Goal: Information Seeking & Learning: Learn about a topic

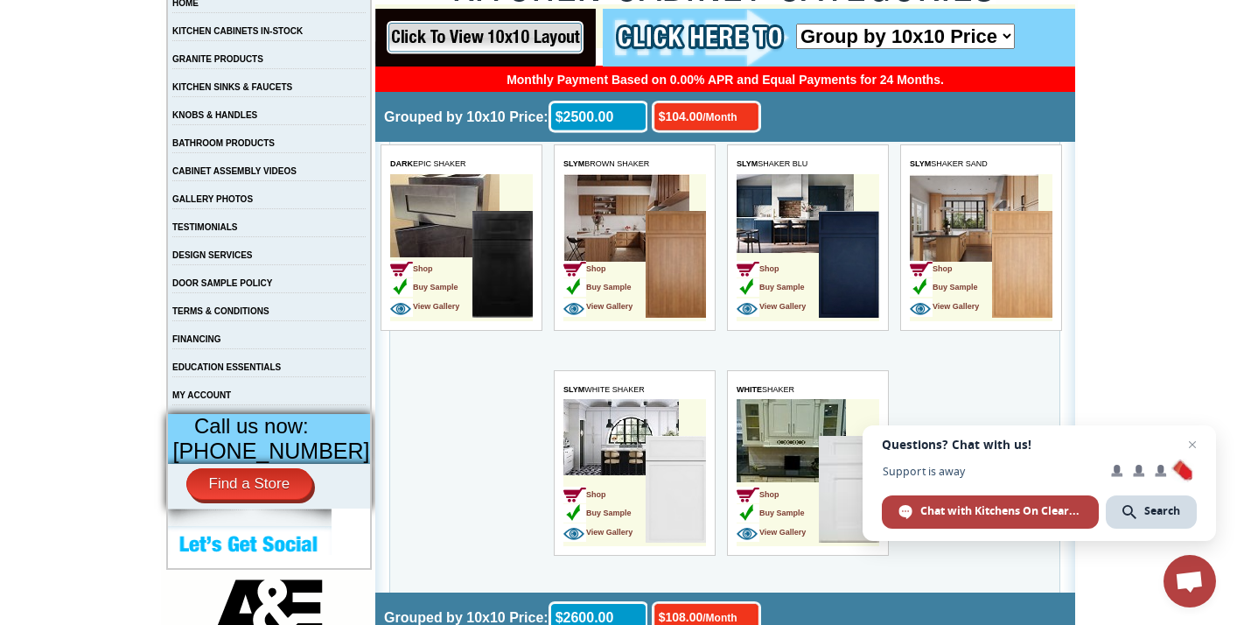
scroll to position [360, 0]
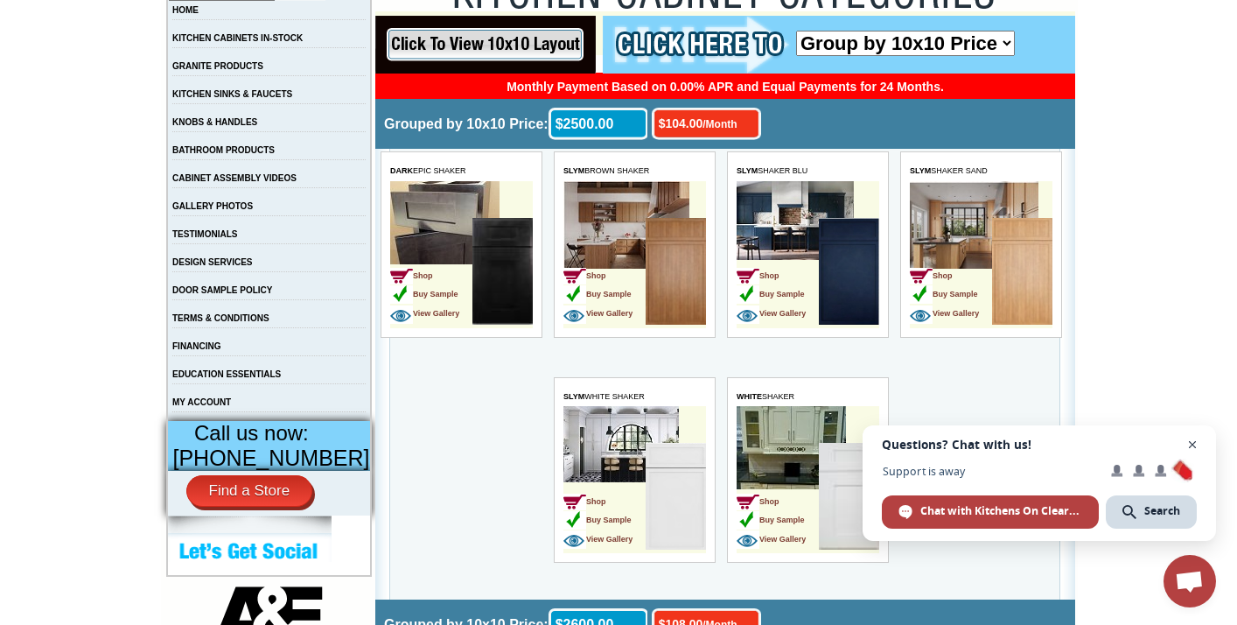
click at [1193, 444] on span "Close chat" at bounding box center [1193, 445] width 22 height 22
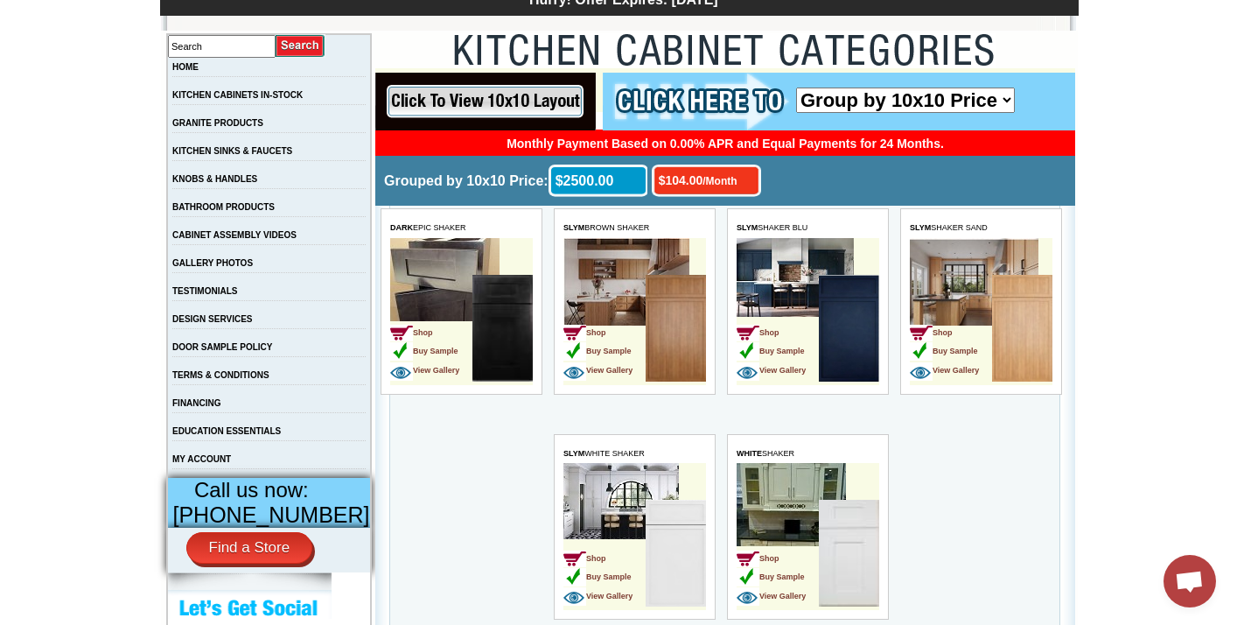
scroll to position [297, 0]
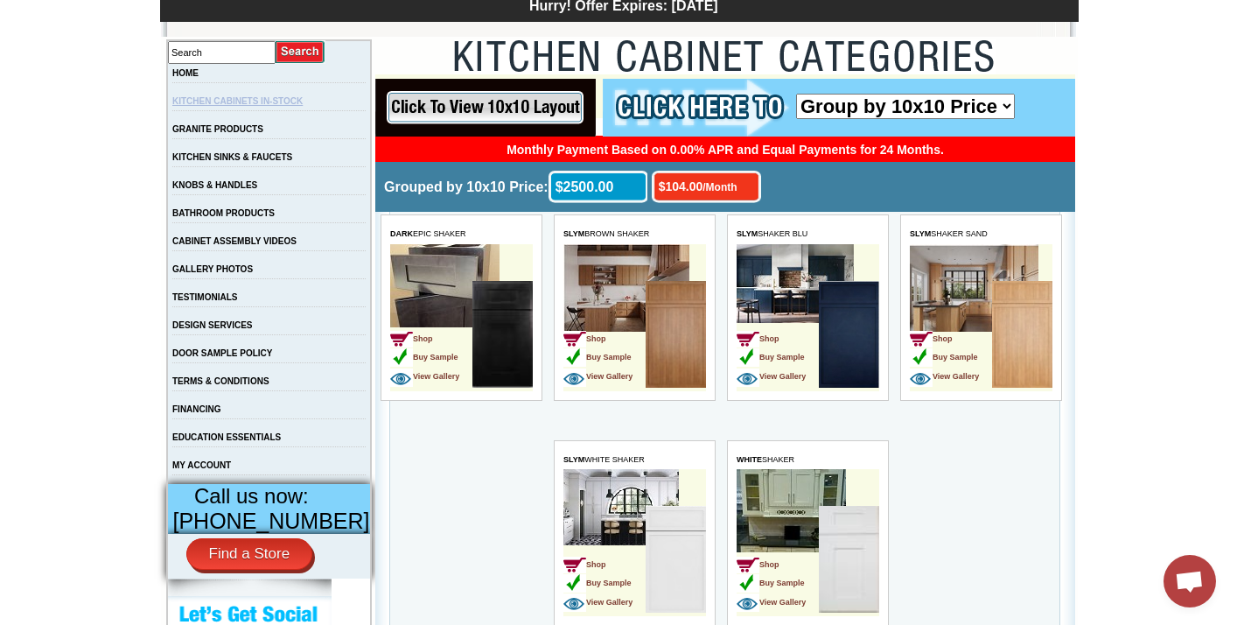
click at [286, 102] on link "KITCHEN CABINETS IN-STOCK" at bounding box center [237, 101] width 130 height 10
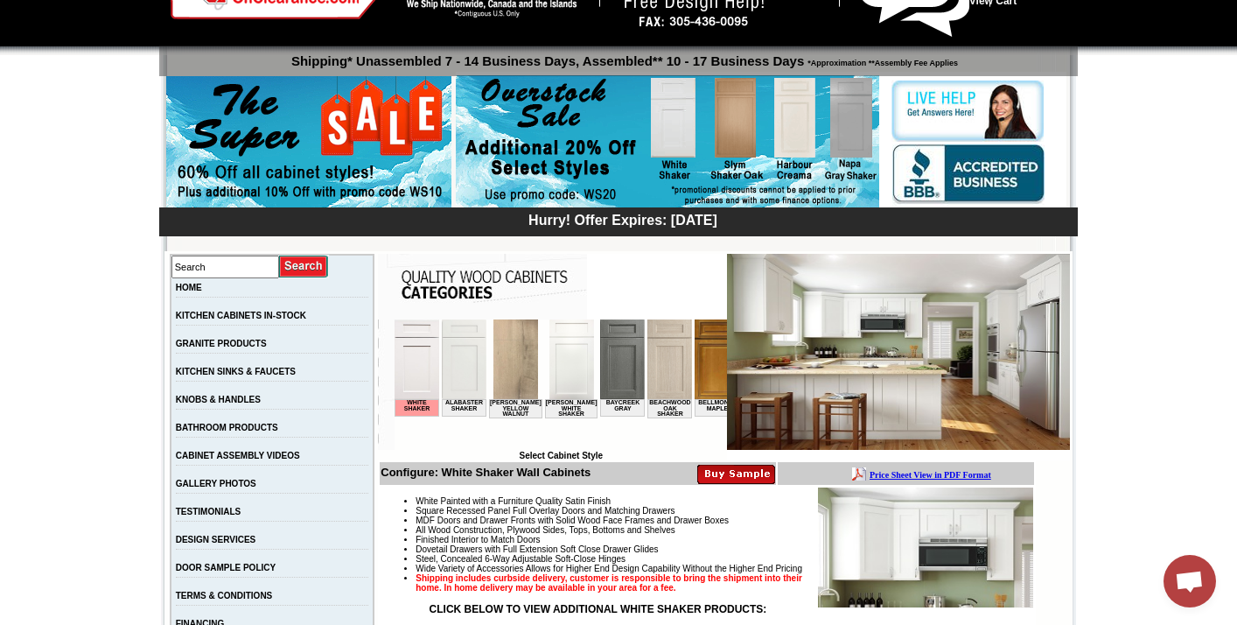
scroll to position [85, 0]
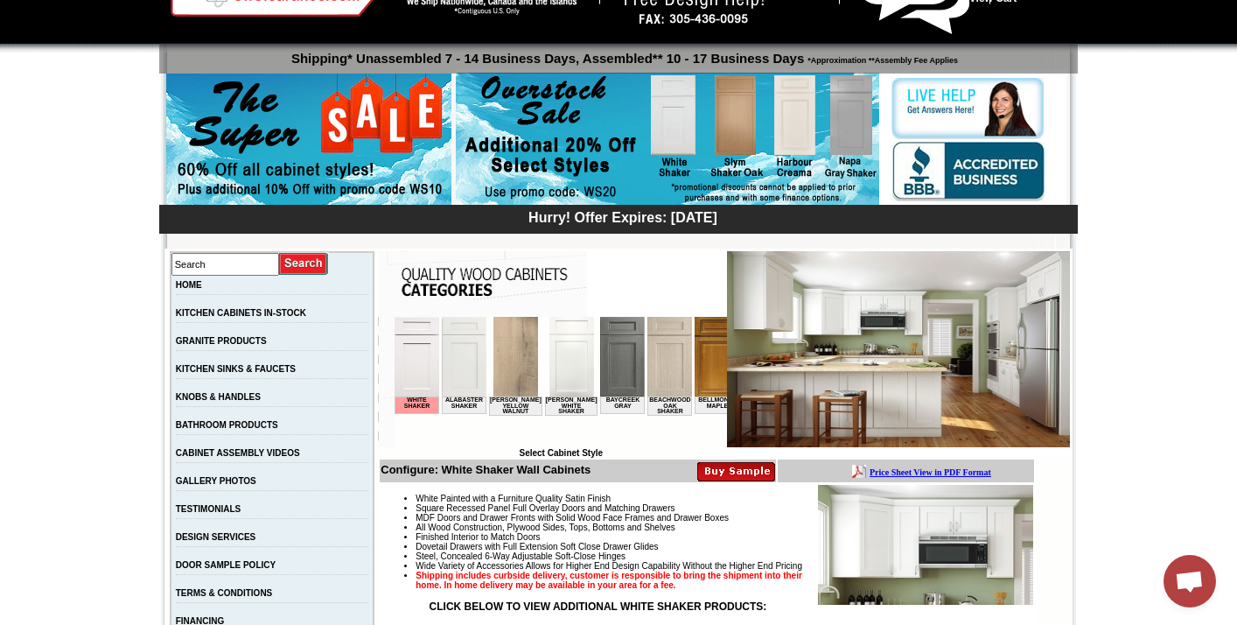
click at [650, 367] on img at bounding box center [669, 357] width 45 height 80
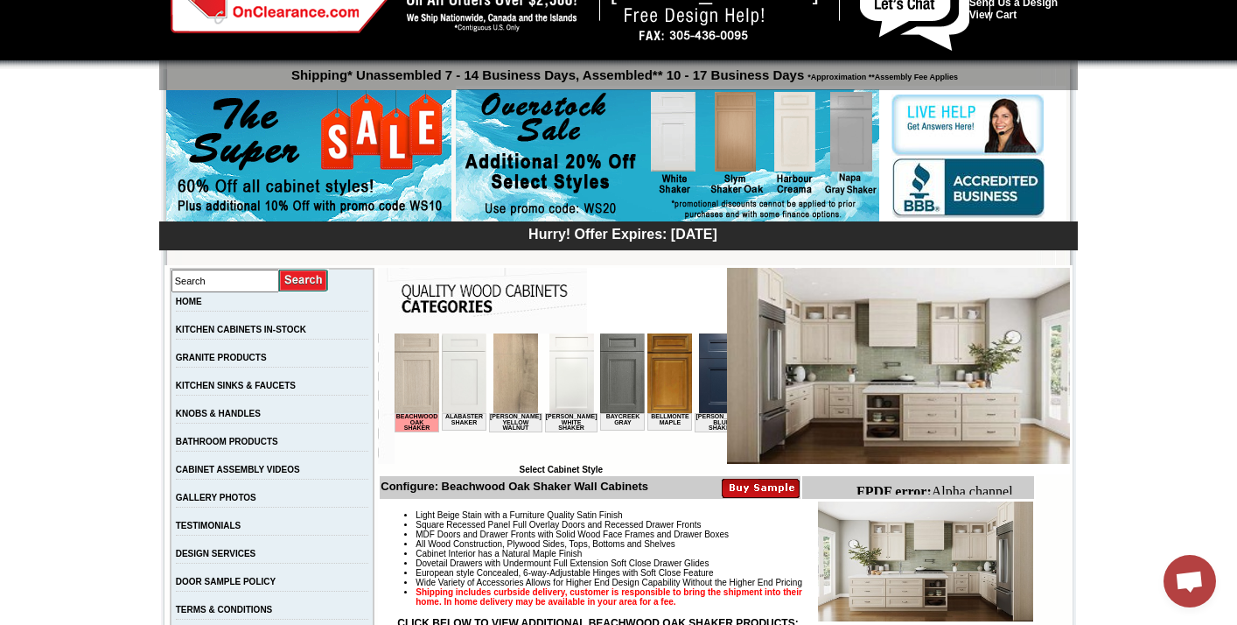
scroll to position [65, 0]
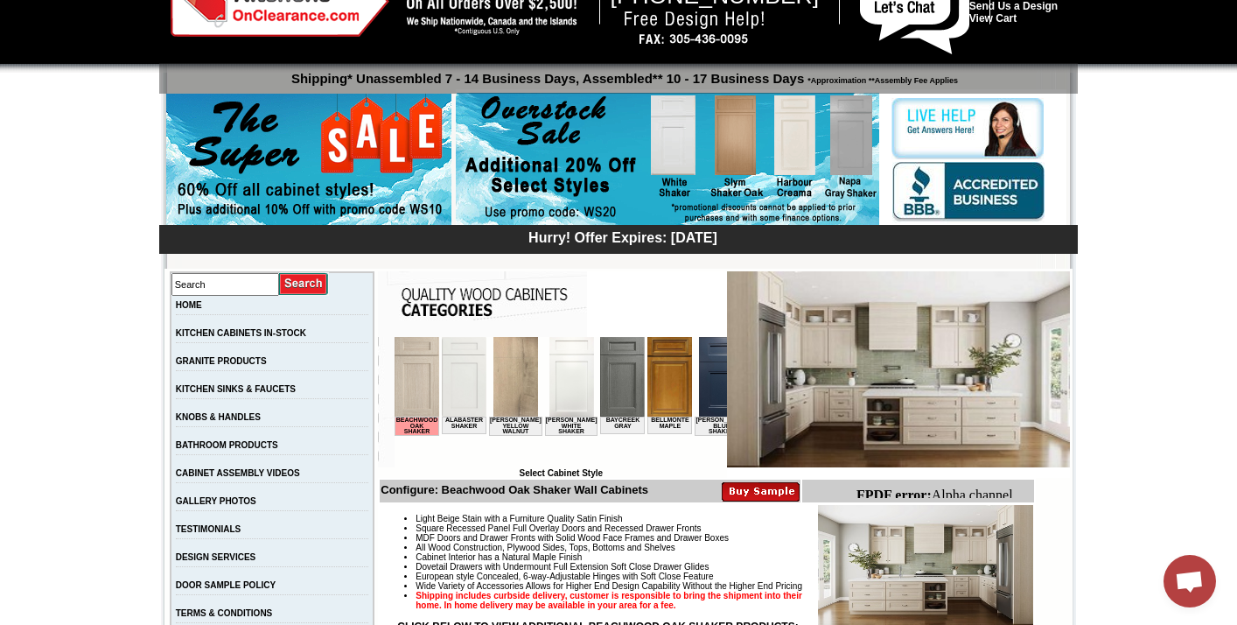
click at [466, 380] on img at bounding box center [464, 377] width 45 height 80
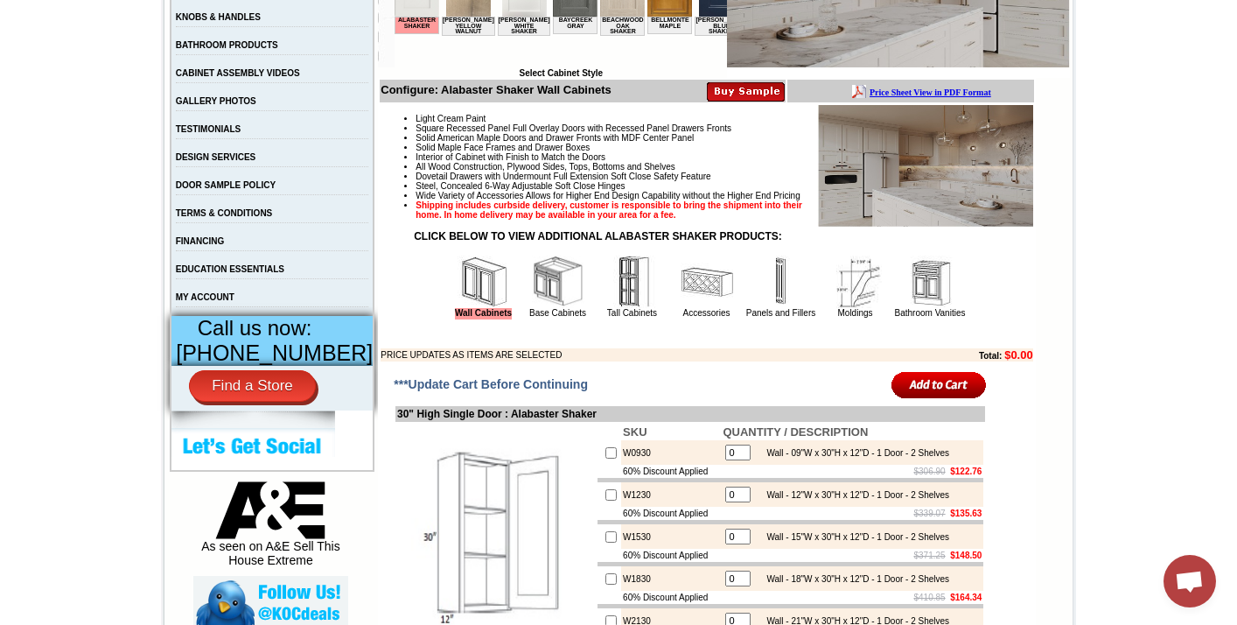
scroll to position [454, 0]
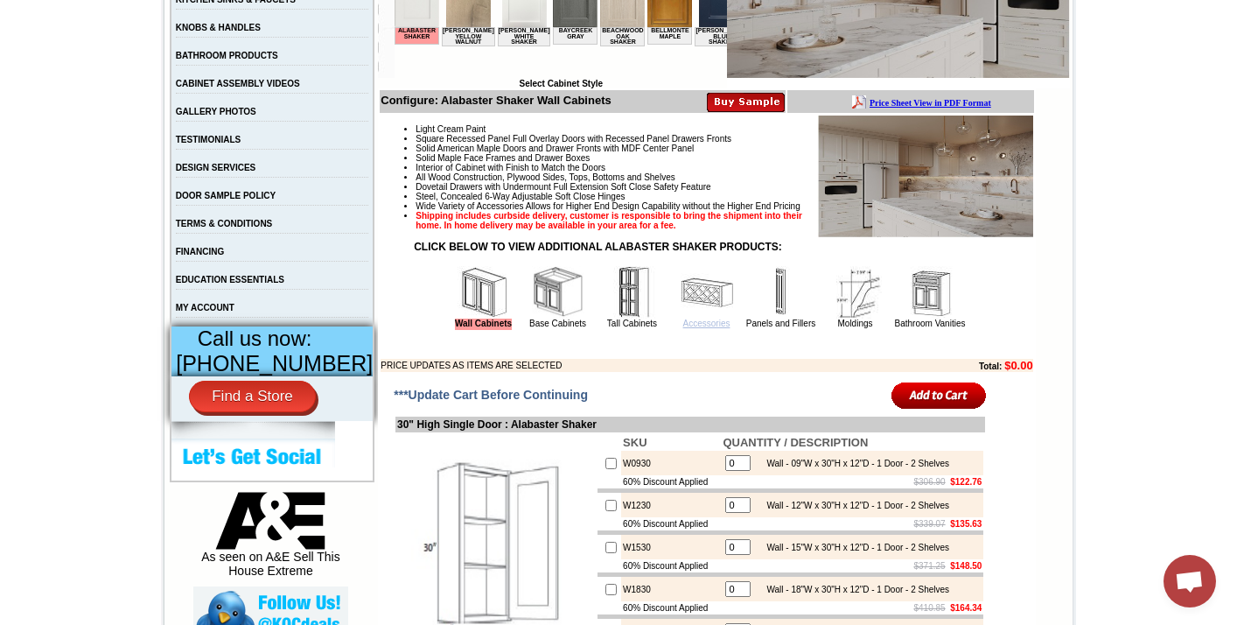
click at [684, 328] on link "Accessories" at bounding box center [706, 323] width 47 height 10
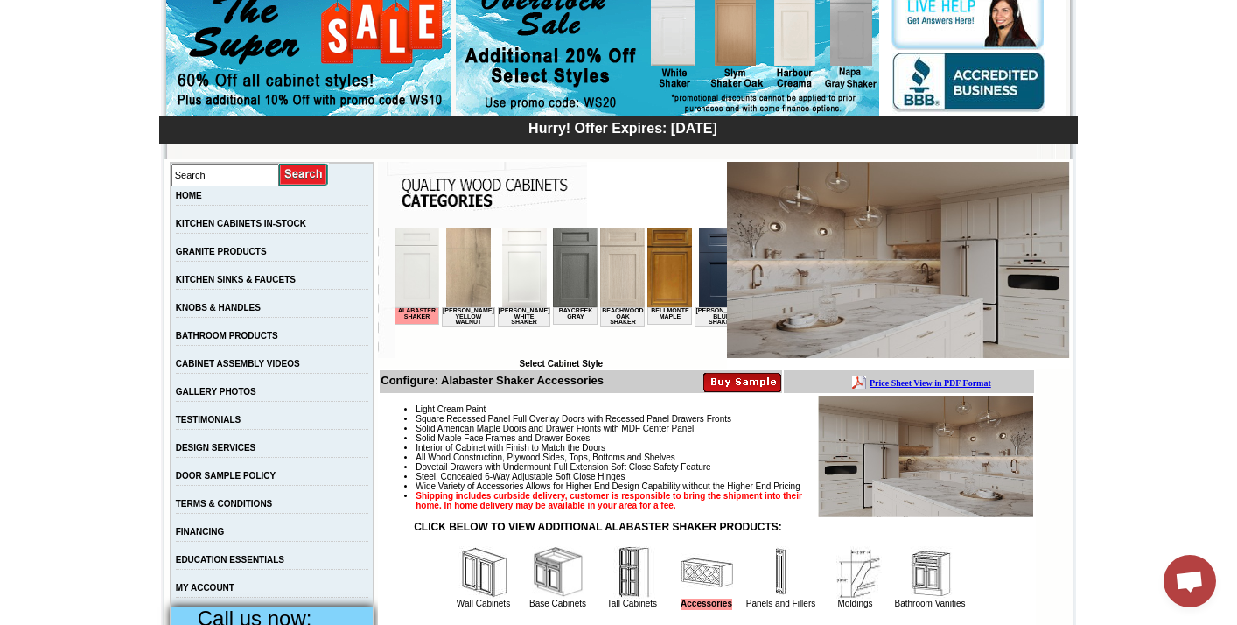
scroll to position [180, 0]
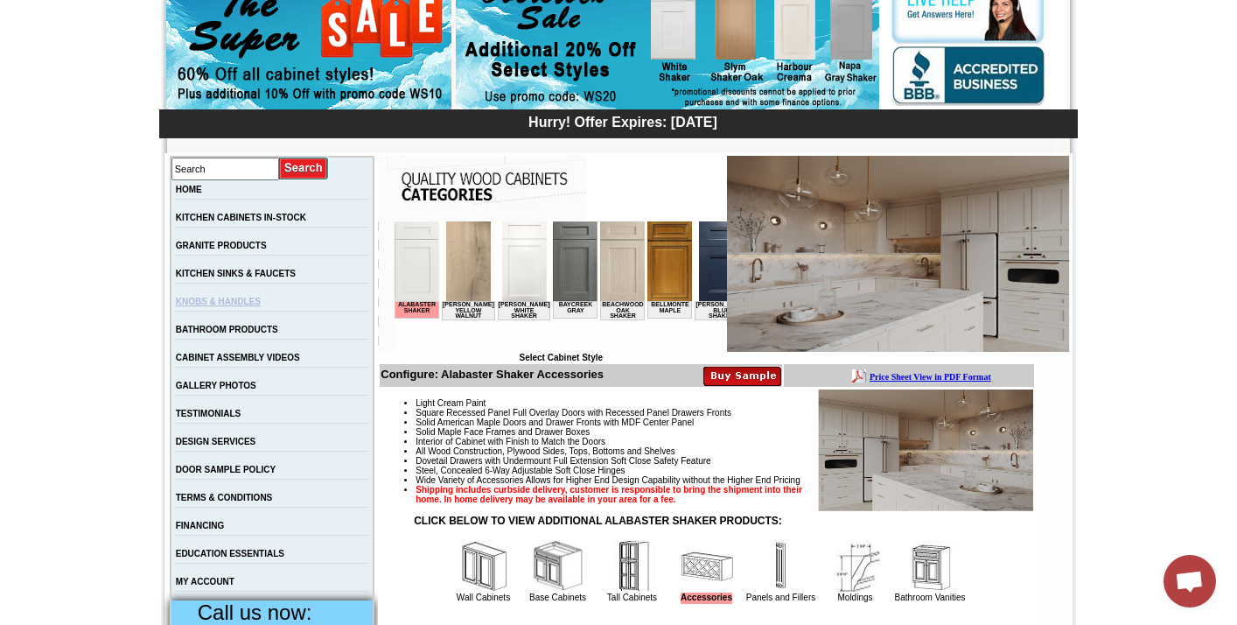
click at [261, 304] on link "KNOBS & HANDLES" at bounding box center [218, 302] width 85 height 10
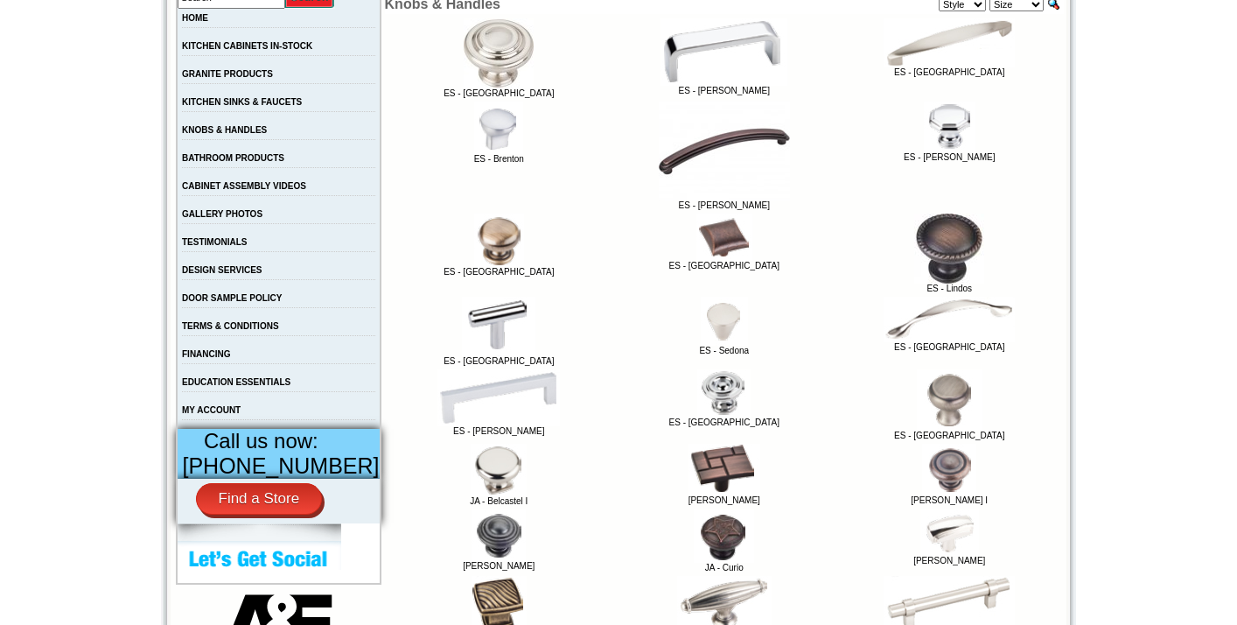
scroll to position [332, 0]
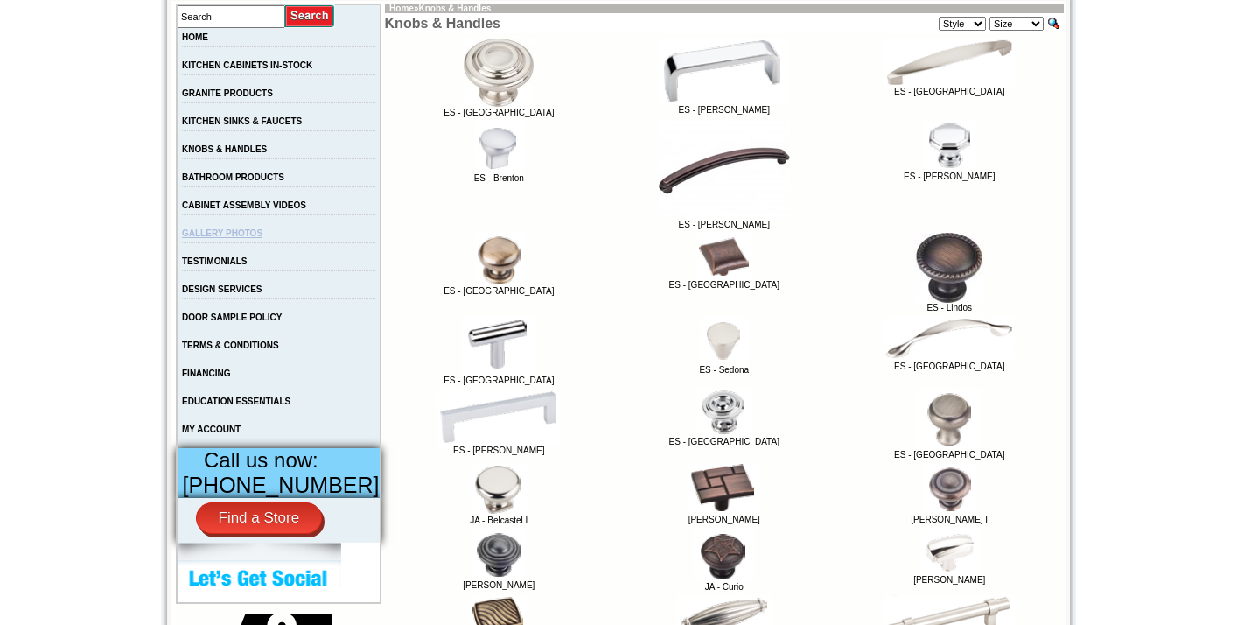
click at [262, 238] on link "GALLERY PHOTOS" at bounding box center [222, 233] width 80 height 10
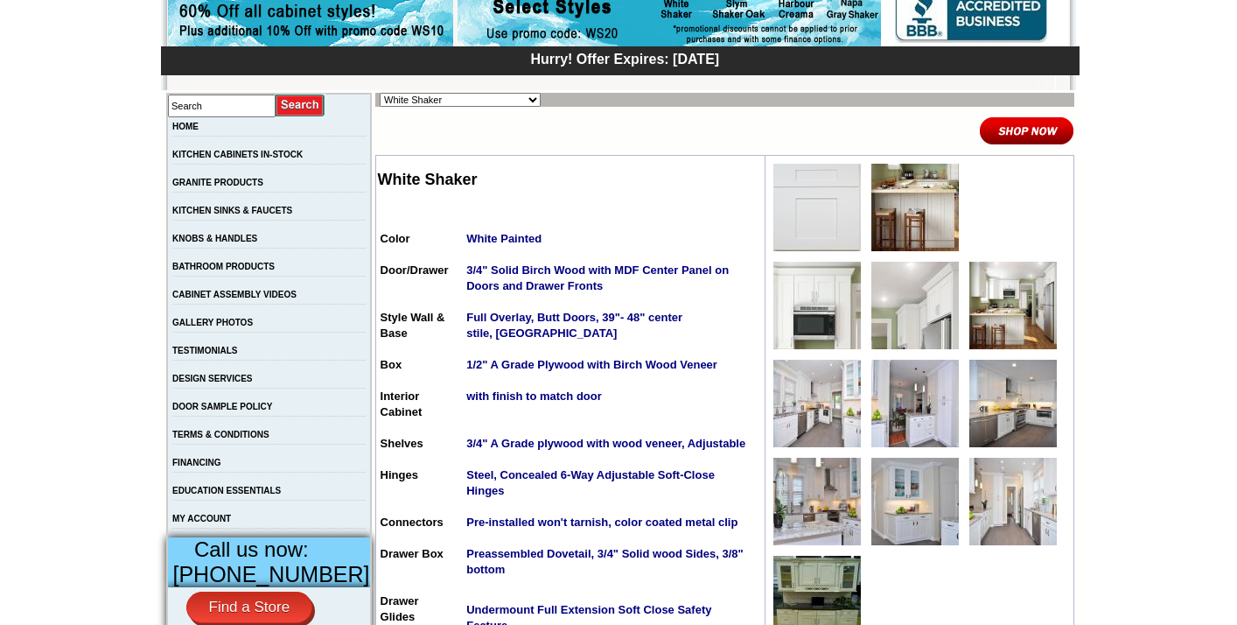
scroll to position [210, 0]
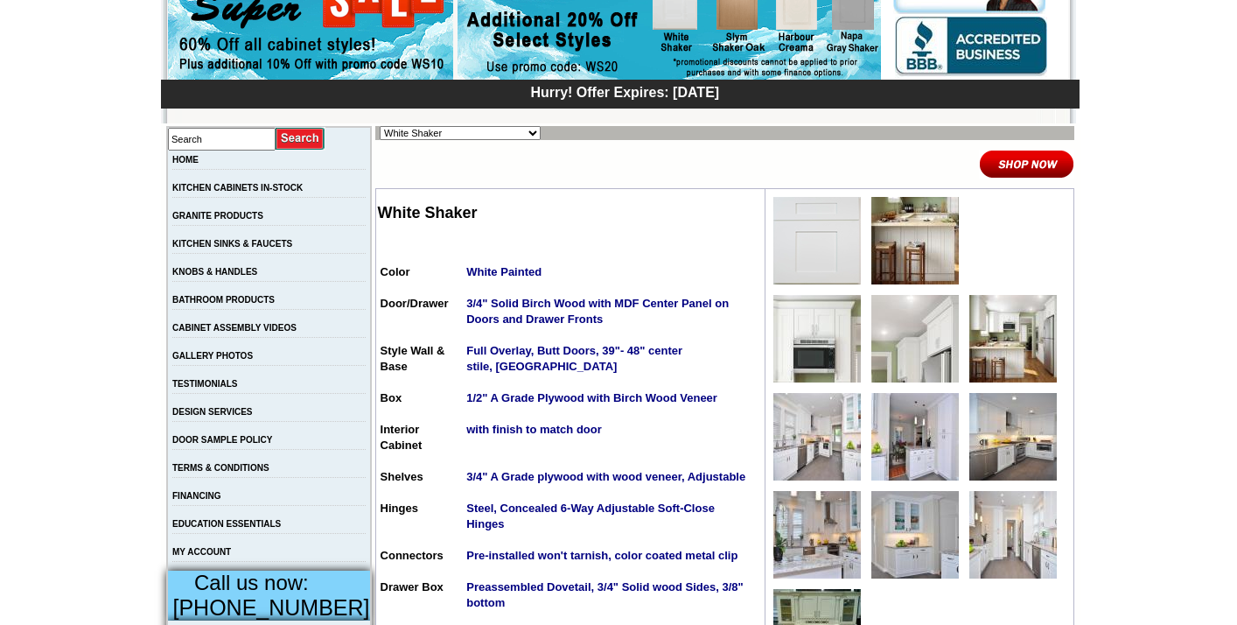
select select "/gallery.php?RollID=Vali_Iced_Mocha"
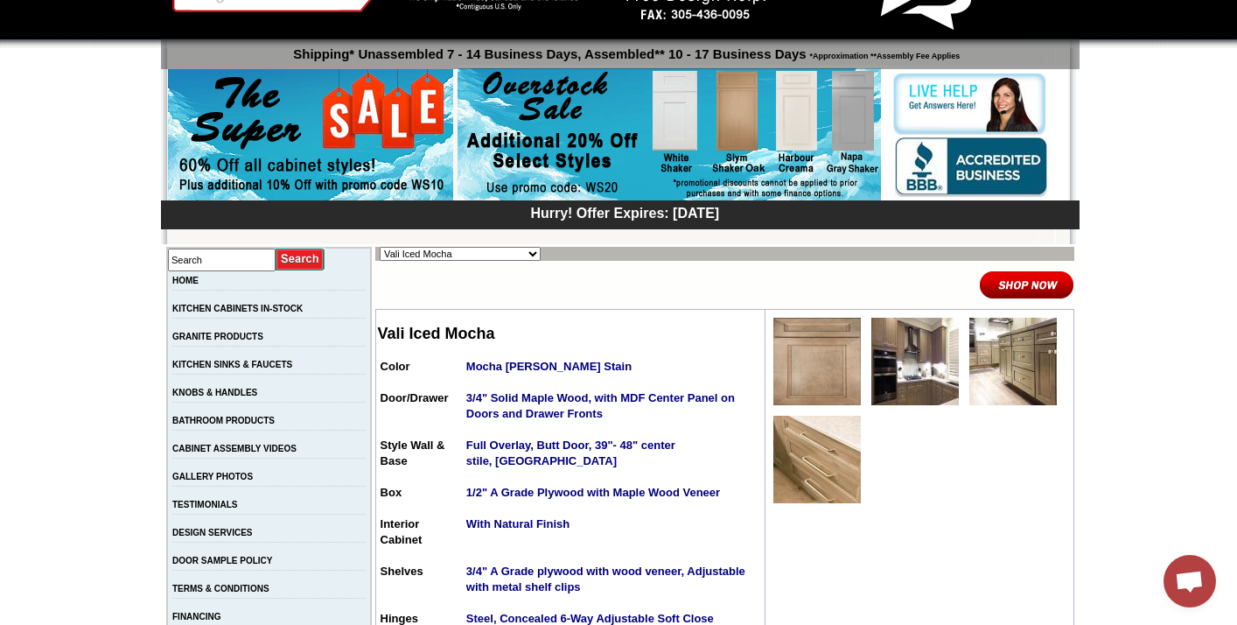
scroll to position [95, 0]
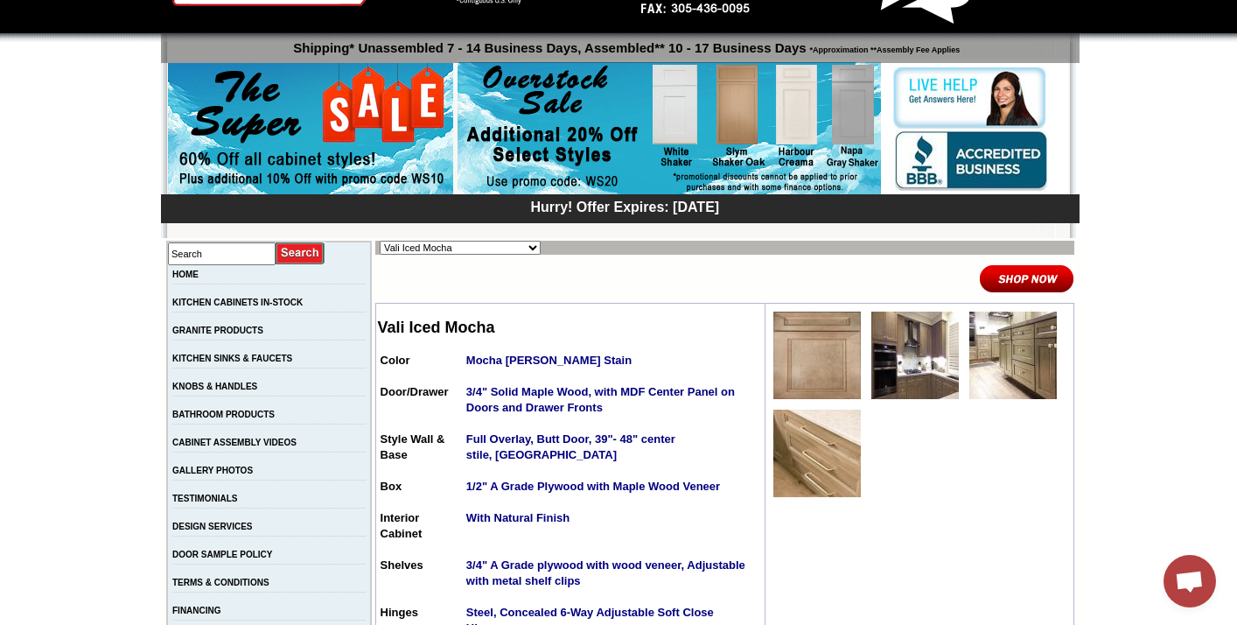
select select "/gallery.php?RollID=Taupe_Linen_Shaker"
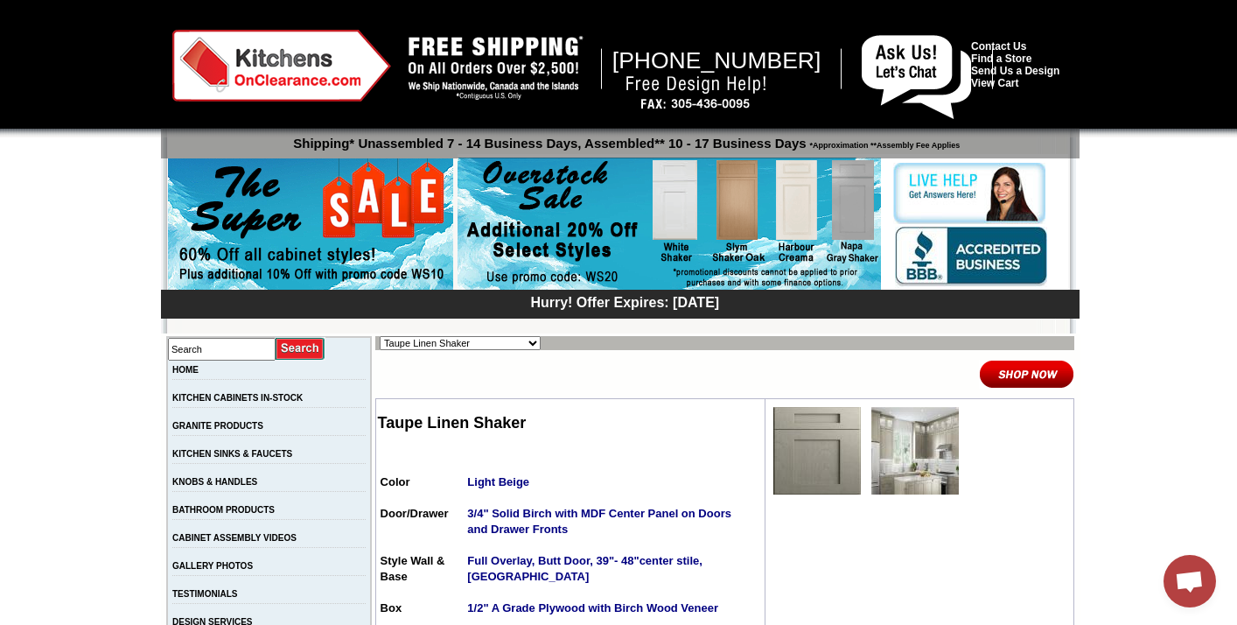
click at [916, 468] on img at bounding box center [914, 450] width 87 height 87
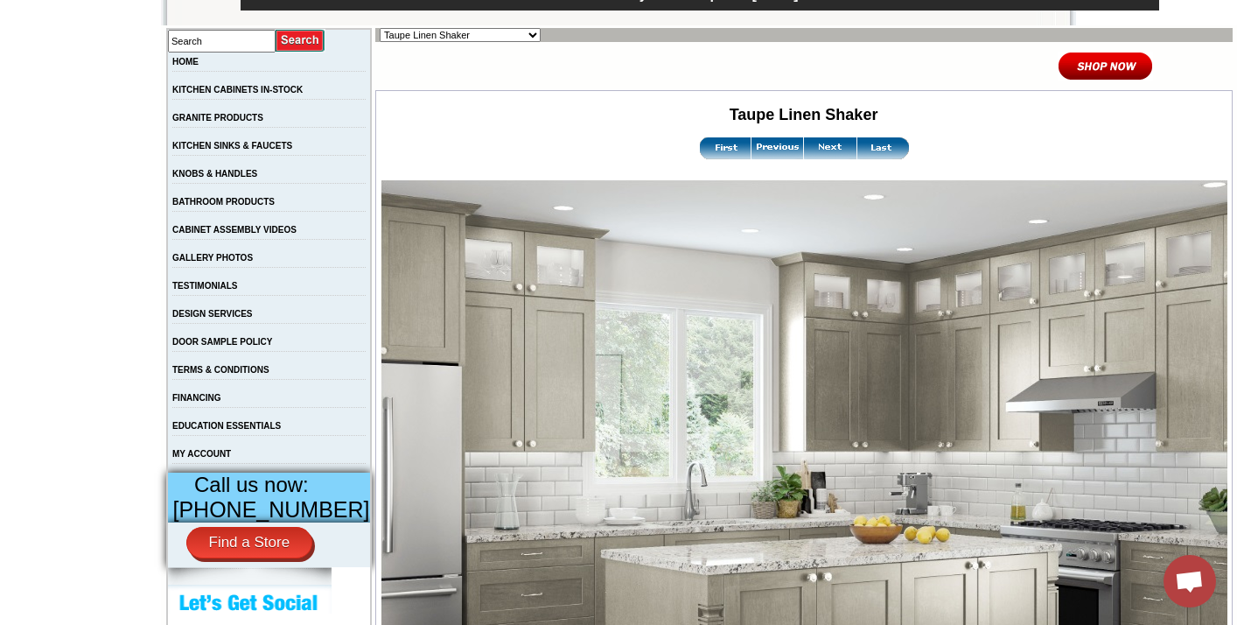
scroll to position [303, 0]
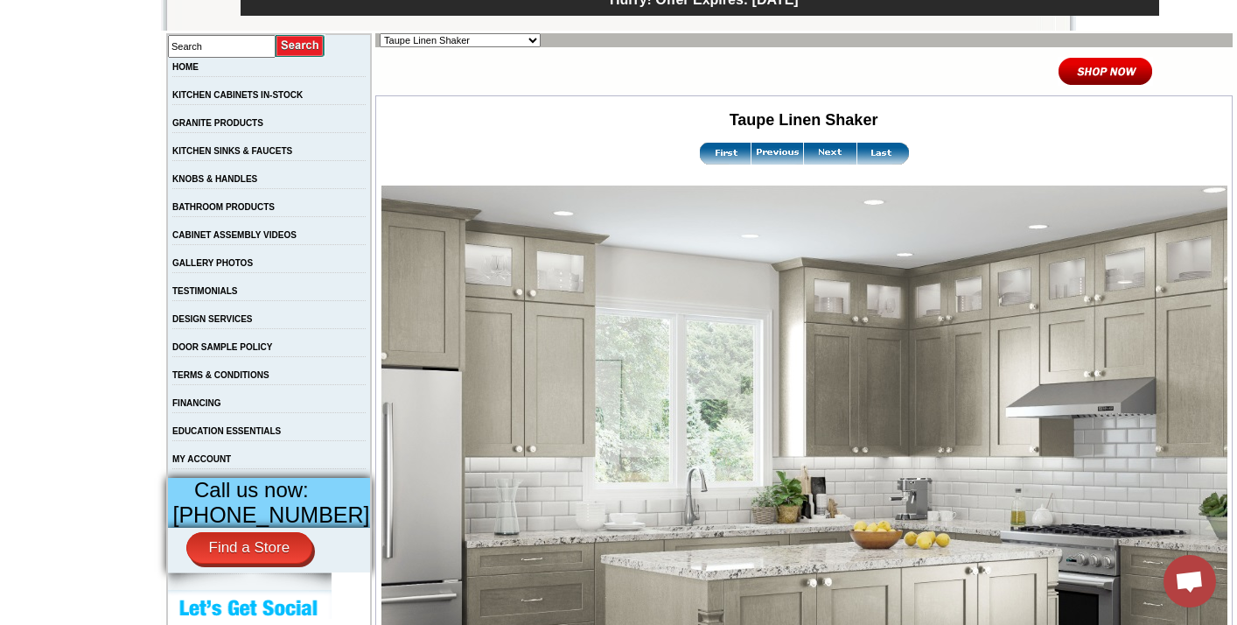
select select "/gallery.php?RollID=Vanilla_Sky"
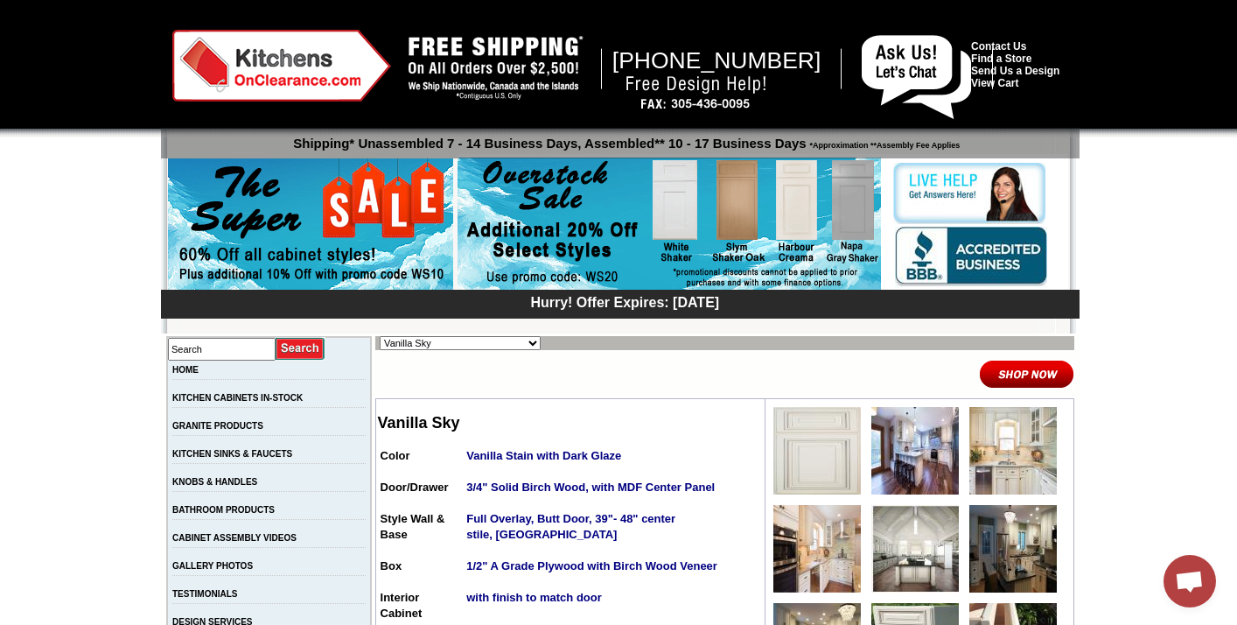
click at [823, 473] on img at bounding box center [816, 450] width 87 height 87
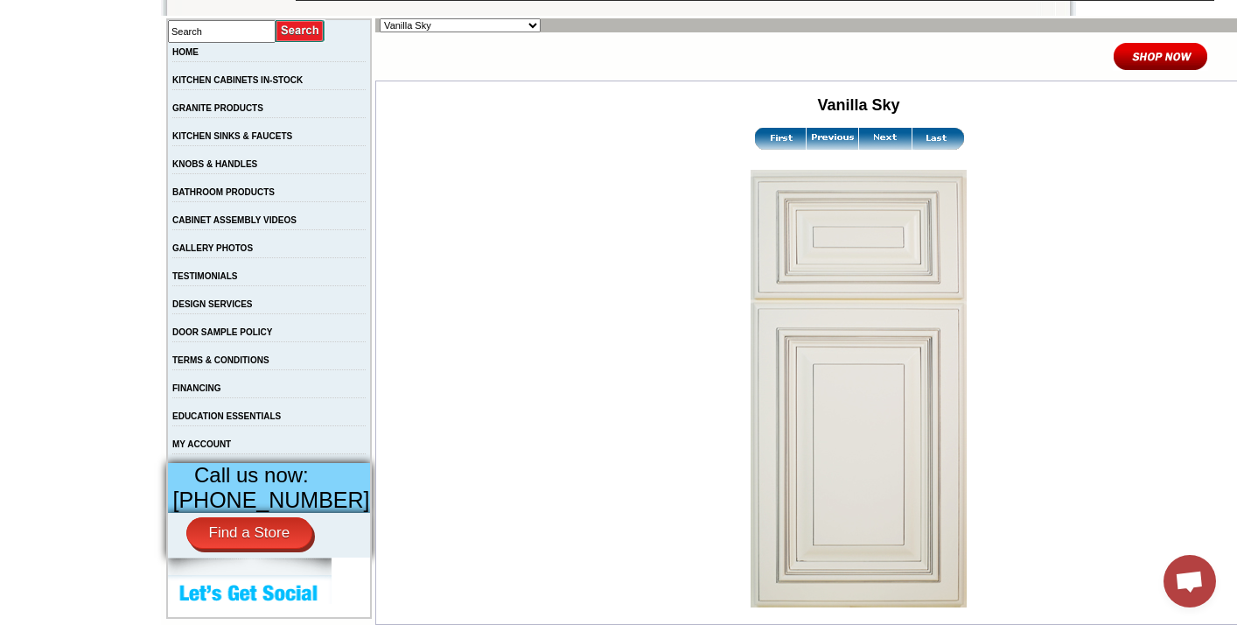
scroll to position [321, 0]
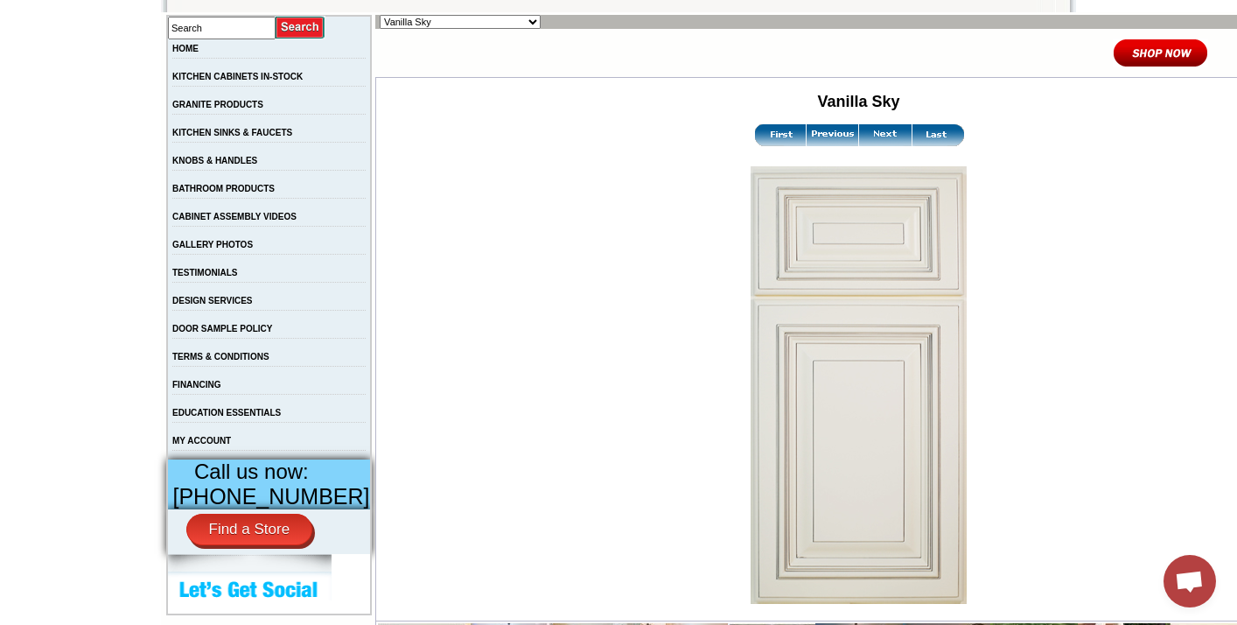
click at [859, 137] on img at bounding box center [885, 135] width 52 height 22
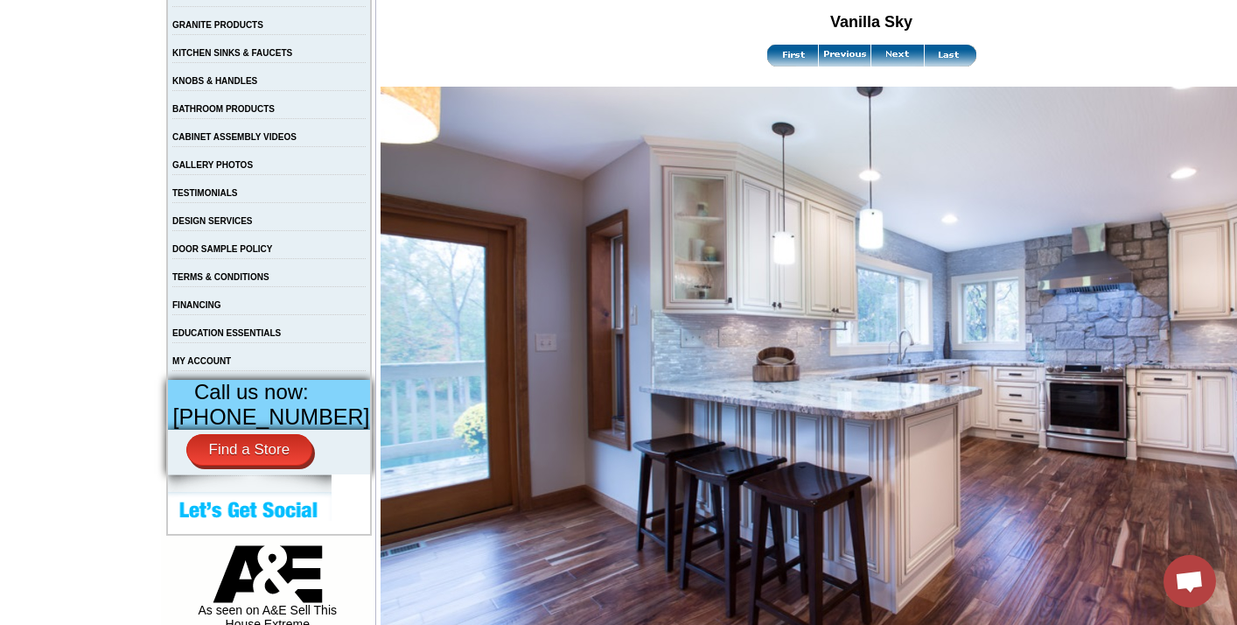
scroll to position [408, 0]
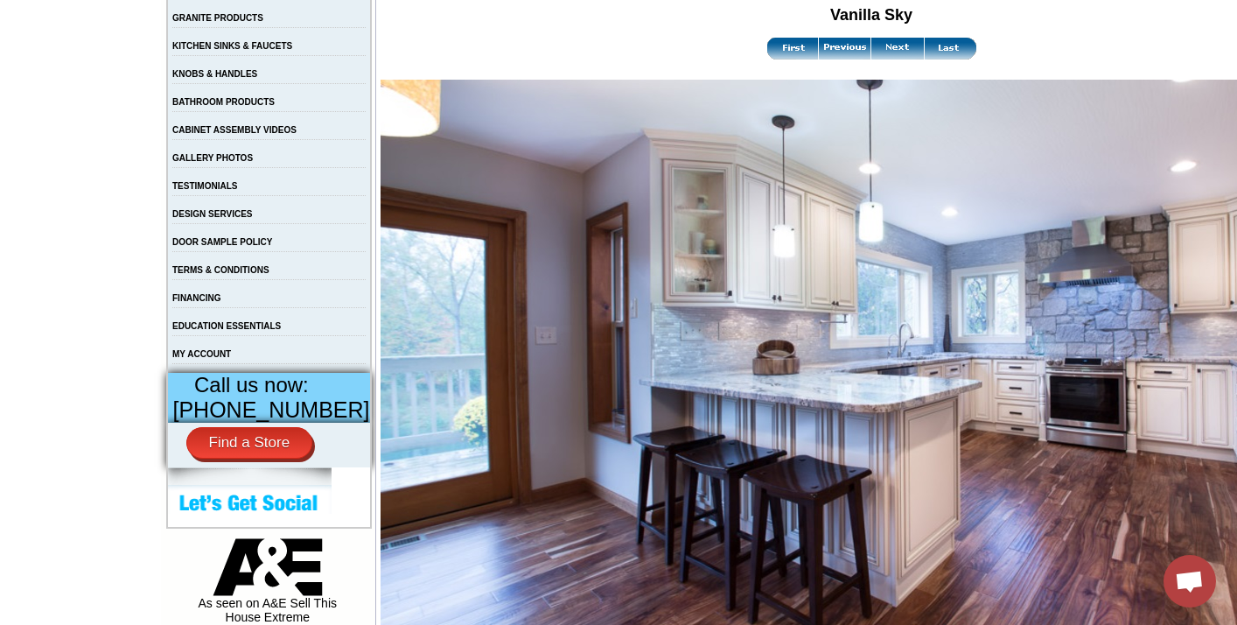
click at [871, 52] on img at bounding box center [897, 49] width 52 height 22
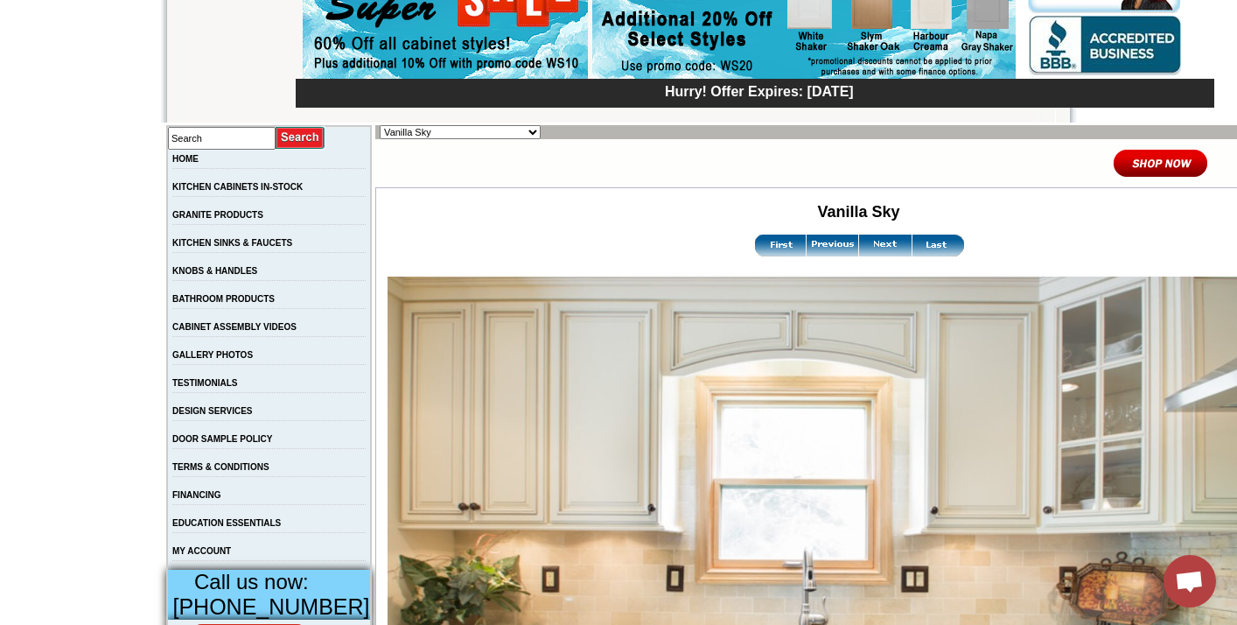
scroll to position [157, 0]
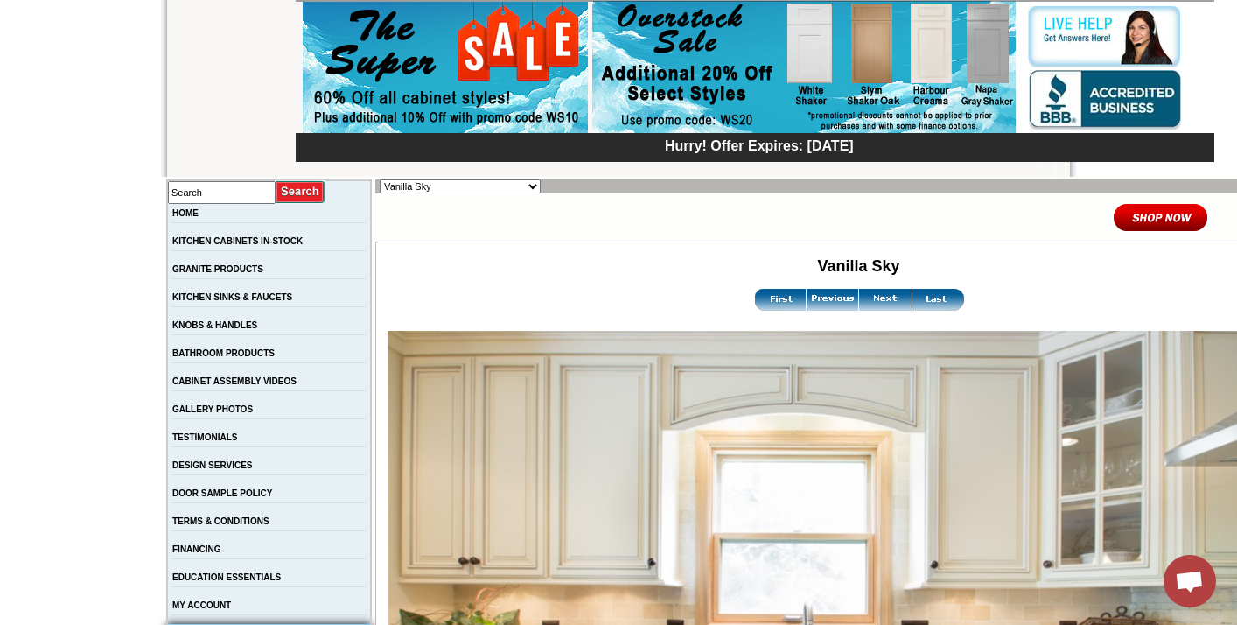
select select "/gallery.php?RollID=Cream_Valley_Shaker"
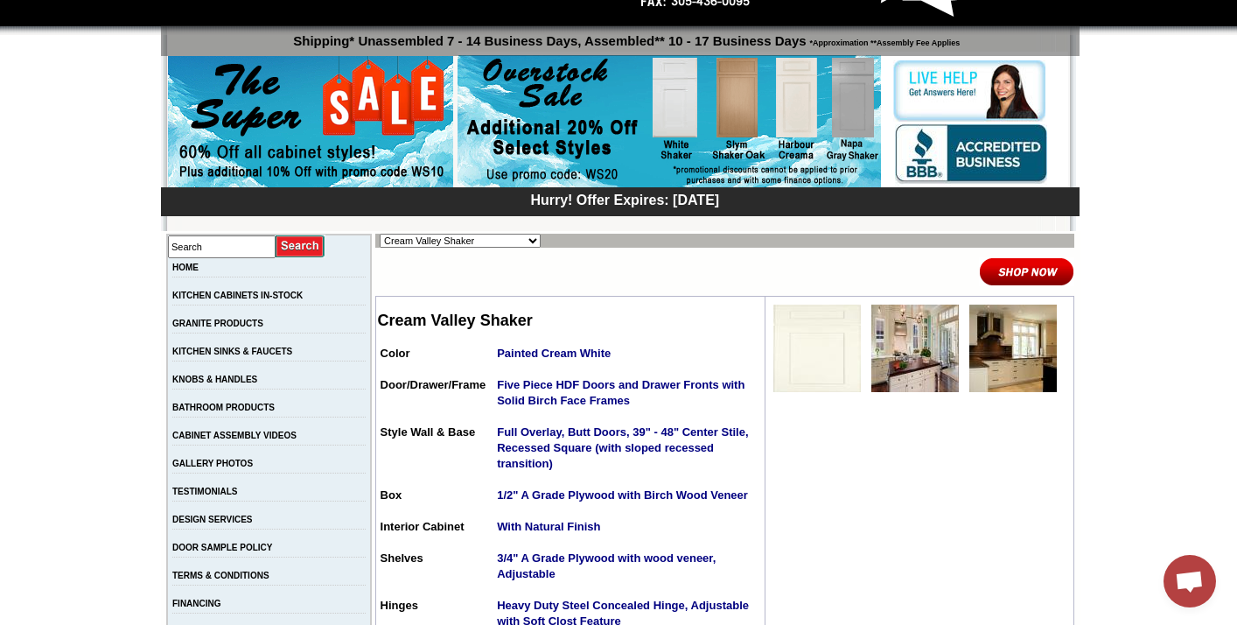
scroll to position [124, 0]
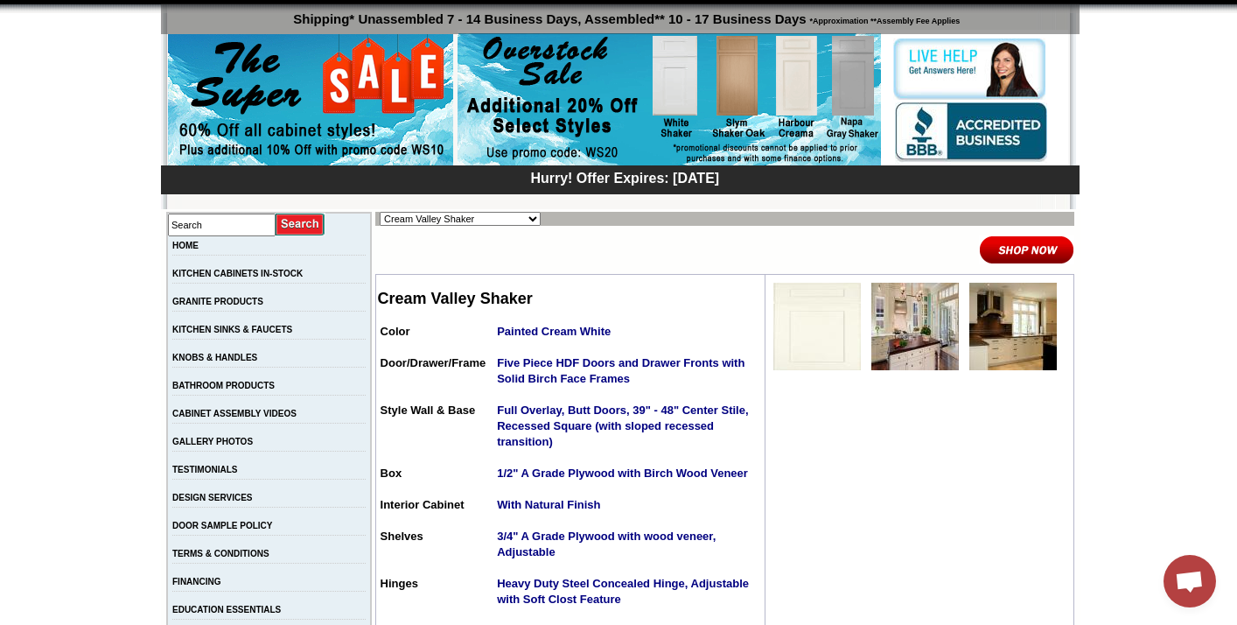
click at [879, 343] on img at bounding box center [914, 326] width 87 height 87
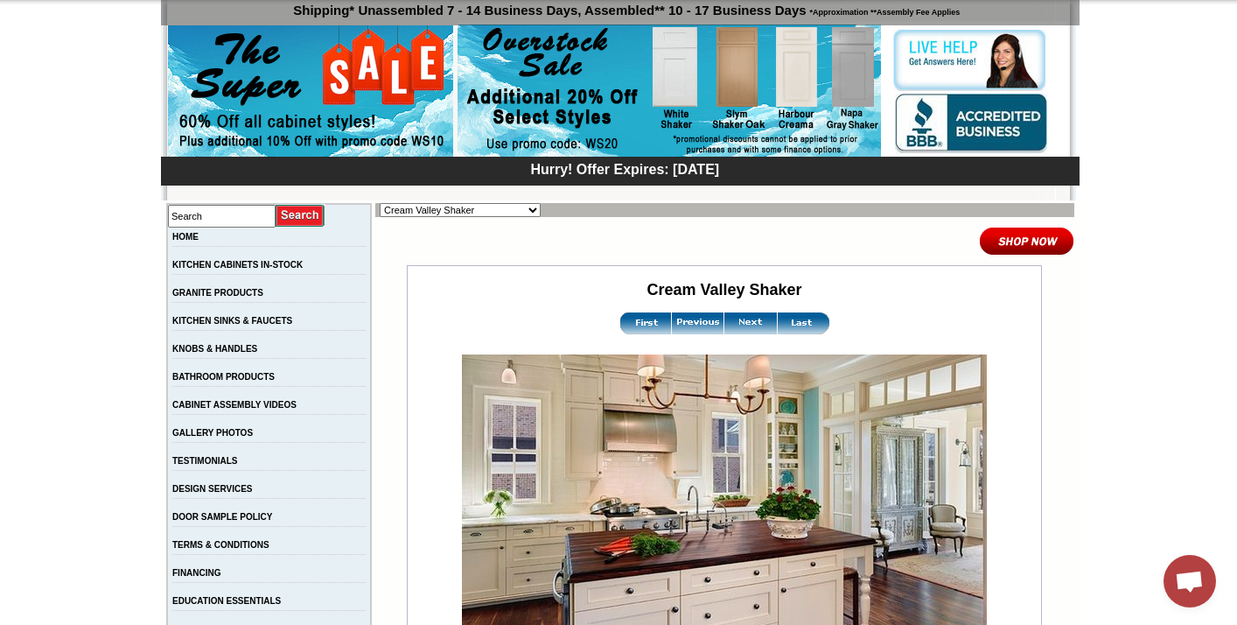
scroll to position [128, 0]
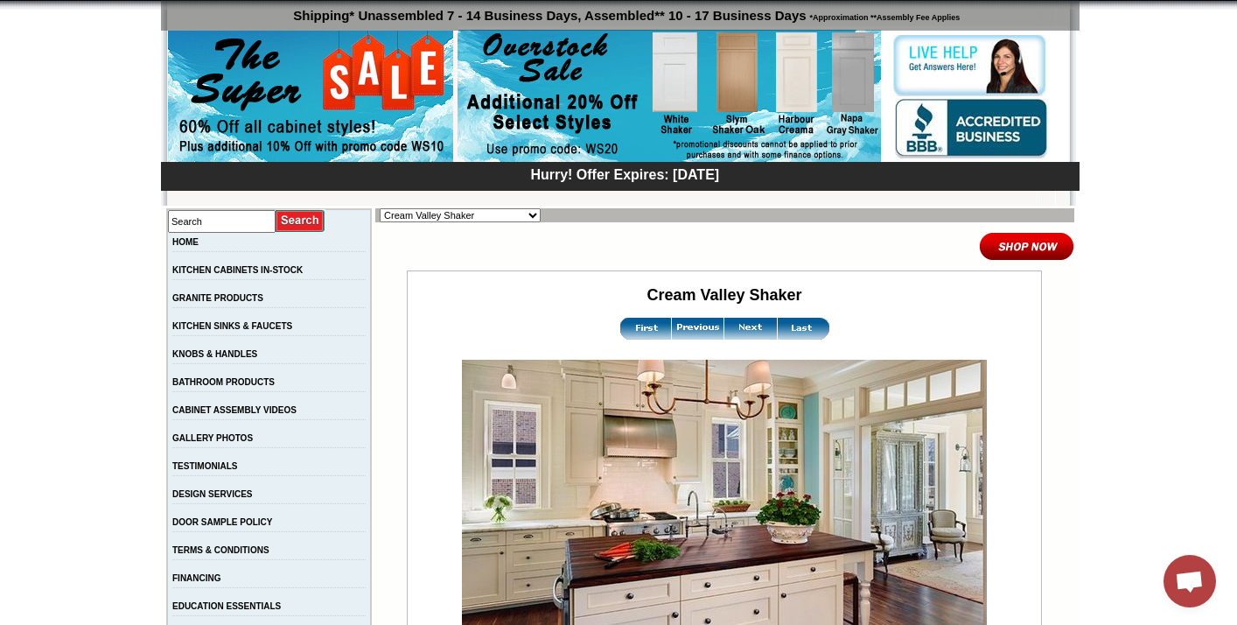
click at [741, 328] on img at bounding box center [750, 329] width 52 height 22
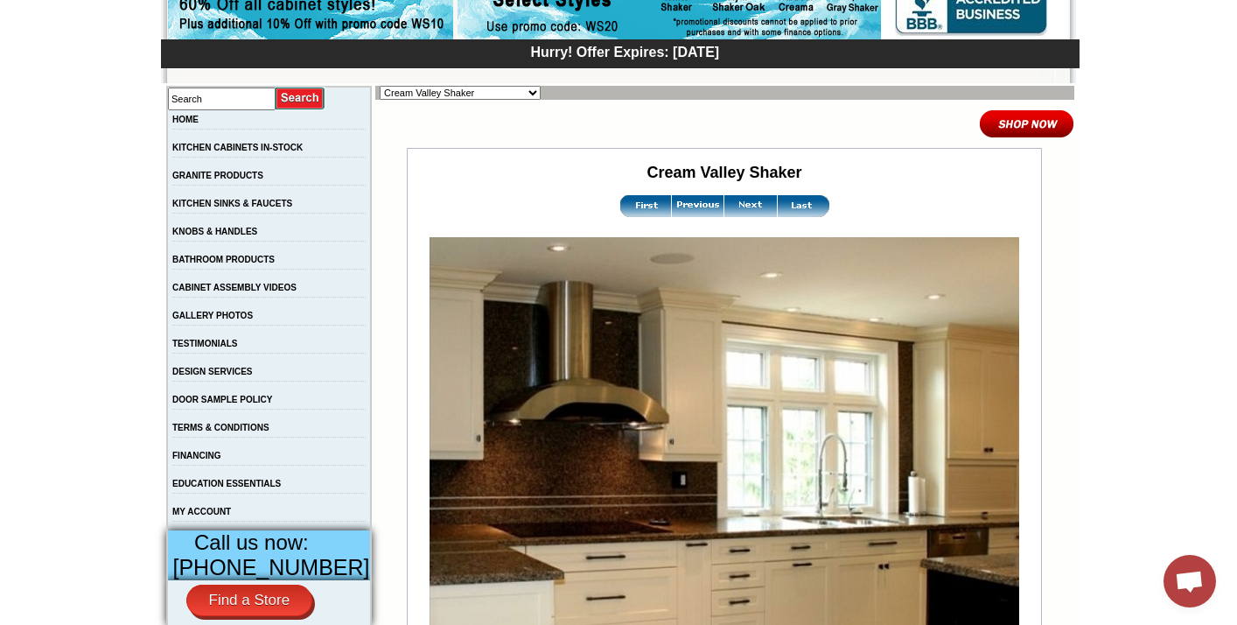
scroll to position [247, 0]
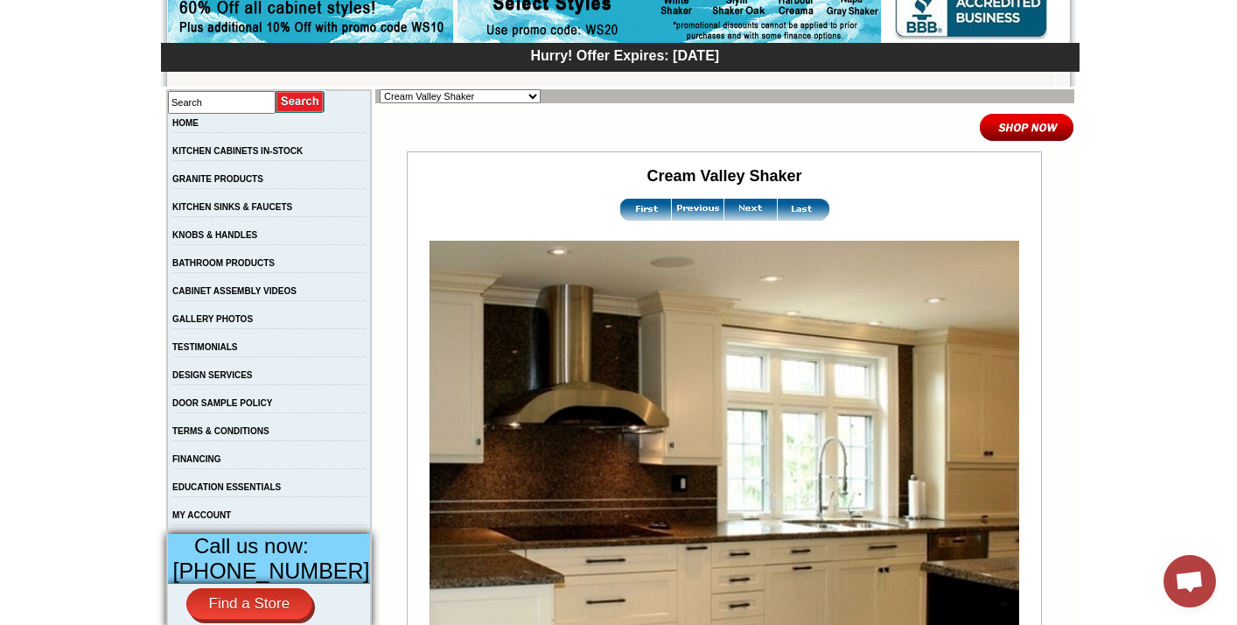
select select "/gallery.php?RollID=Hanover_Stone"
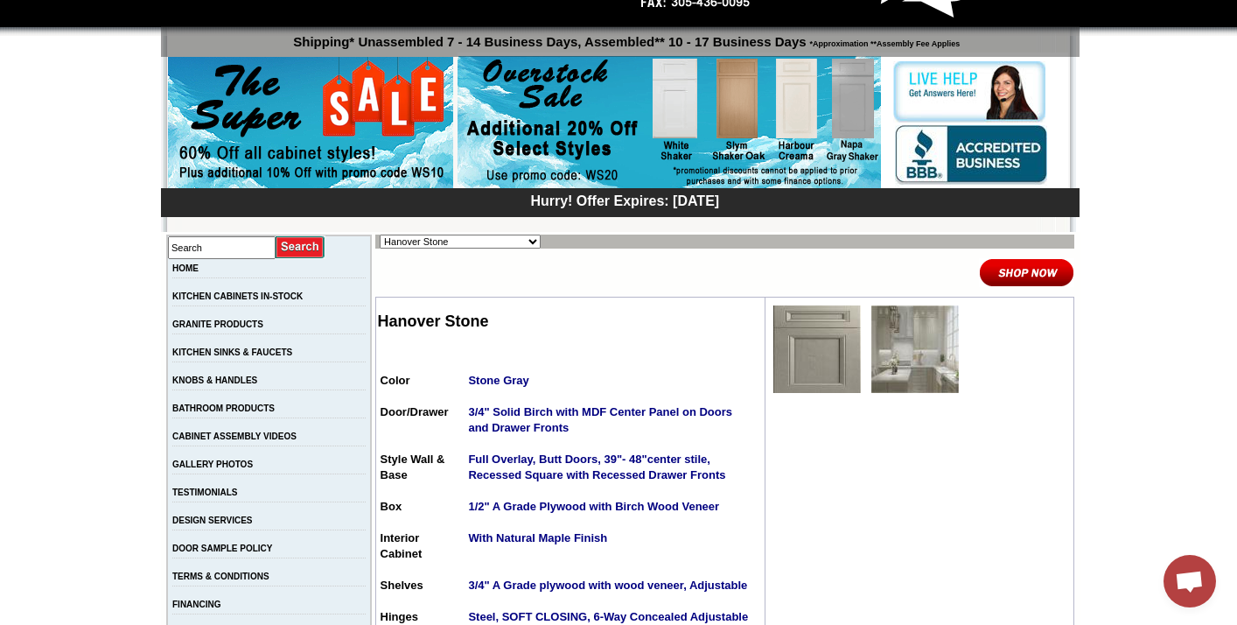
scroll to position [103, 0]
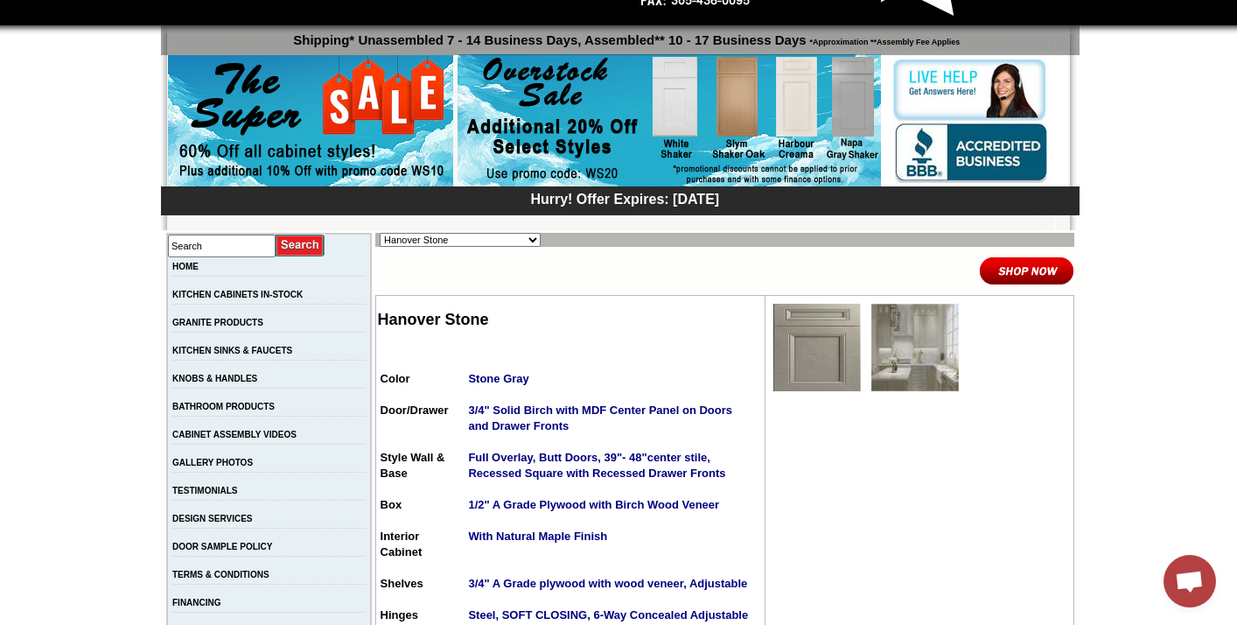
click at [807, 362] on img at bounding box center [816, 347] width 87 height 87
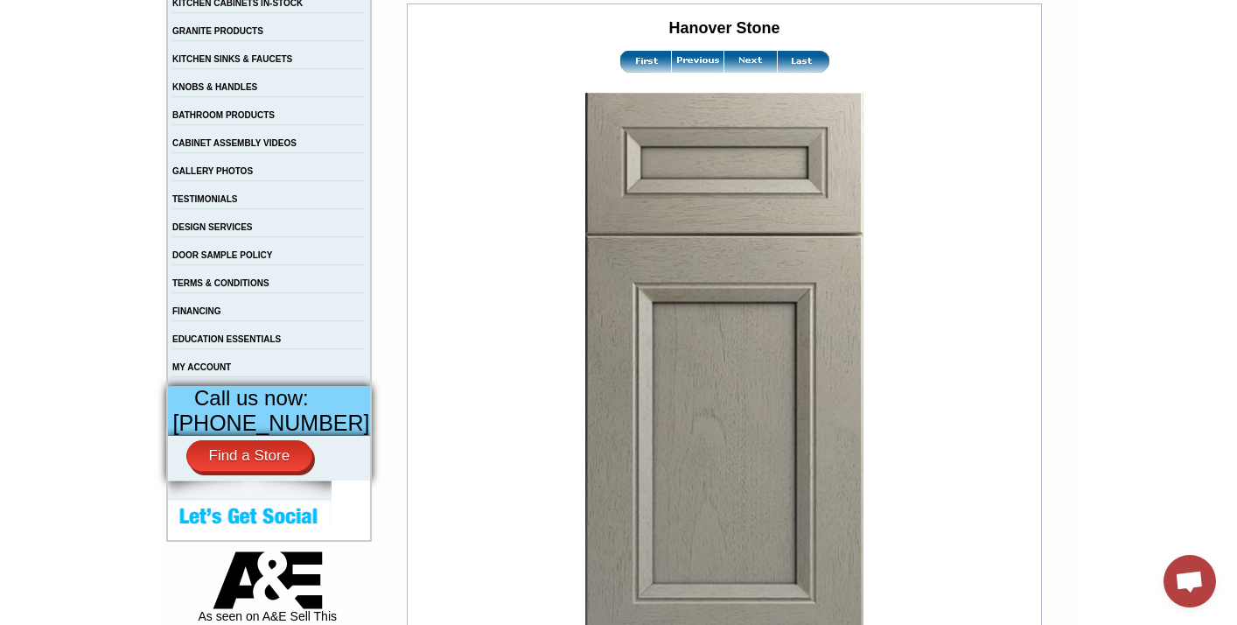
scroll to position [396, 0]
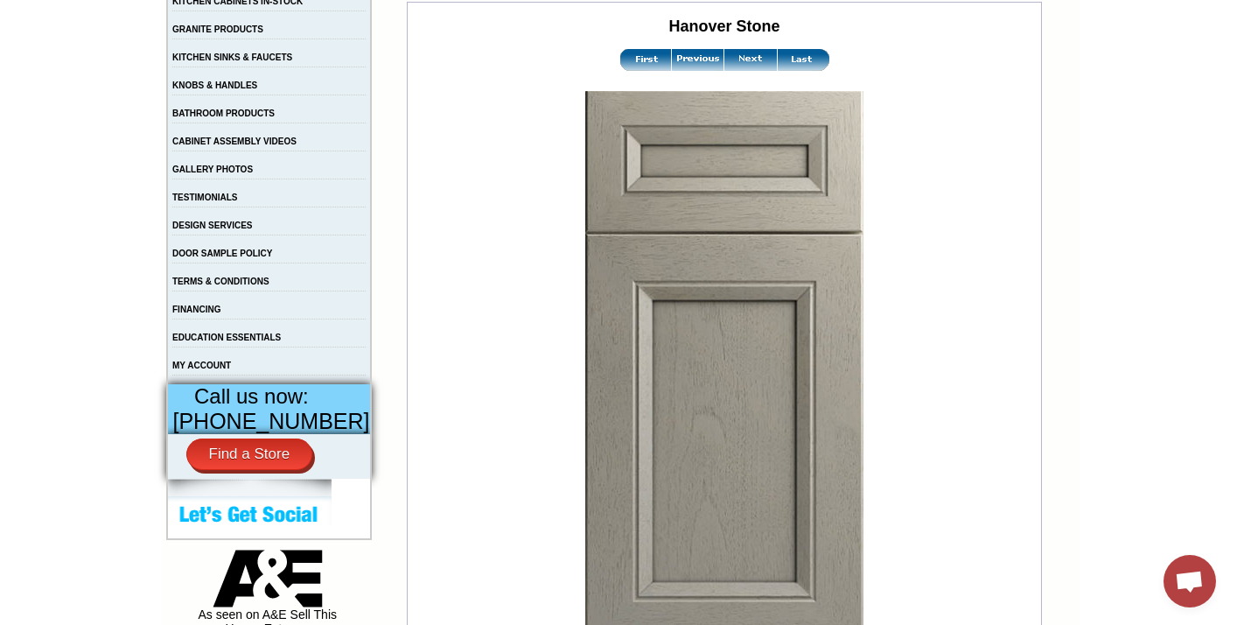
click at [739, 66] on img at bounding box center [750, 60] width 52 height 22
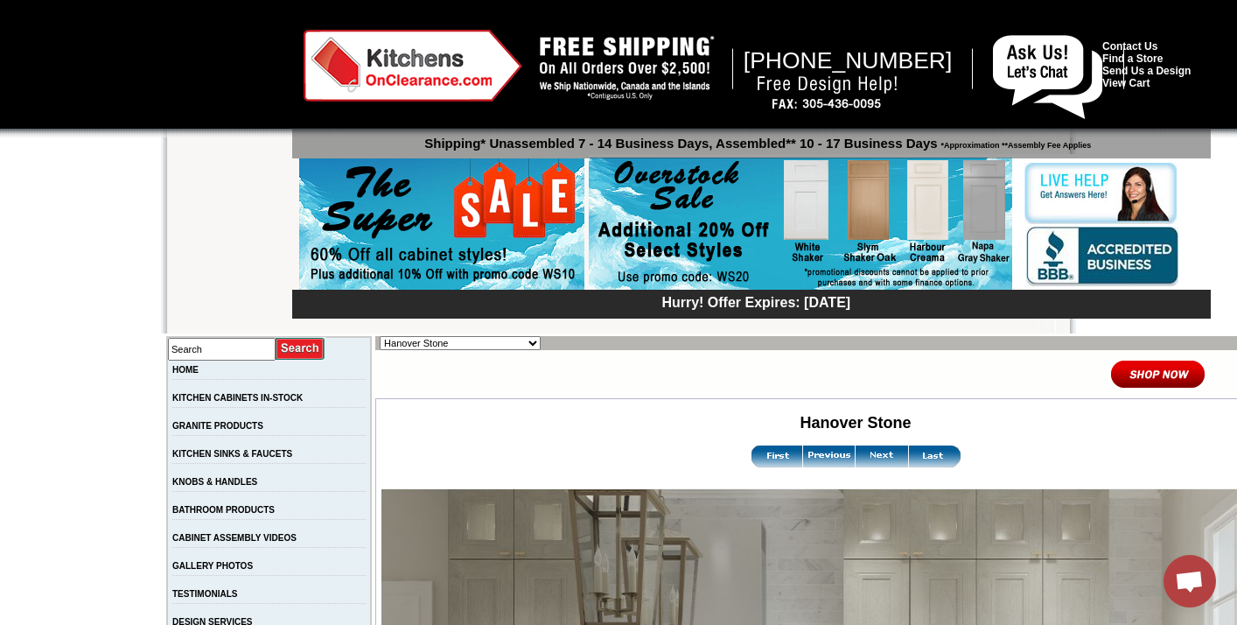
select select "/gallery.php?RollID=Harbour_Creama"
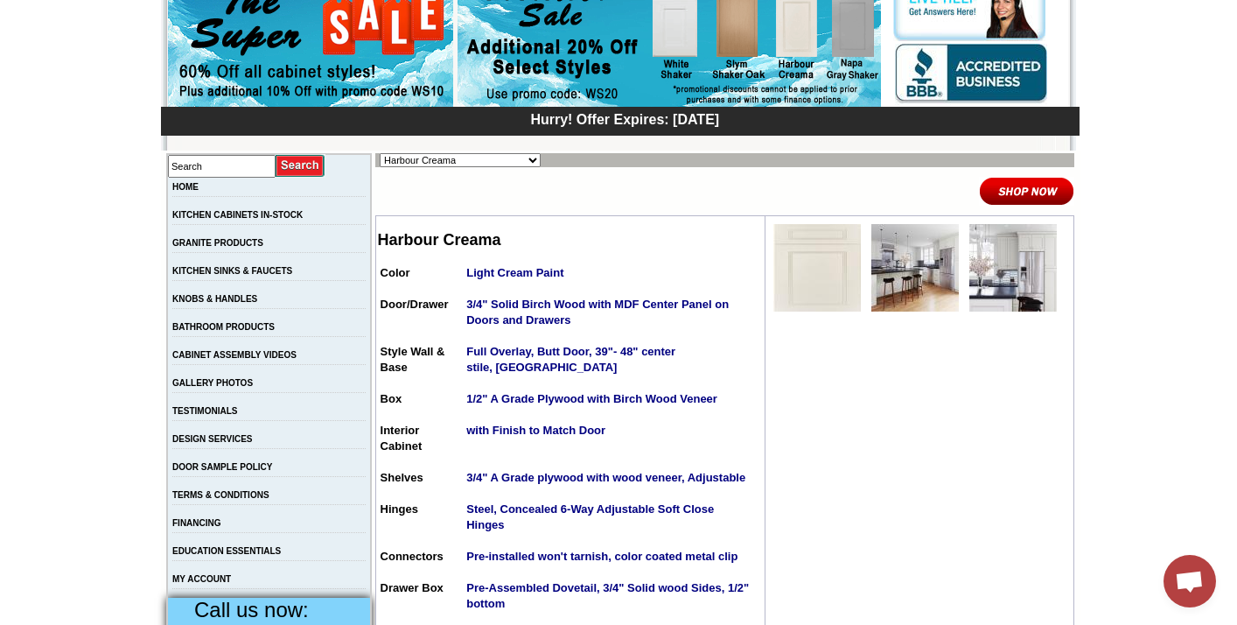
scroll to position [195, 0]
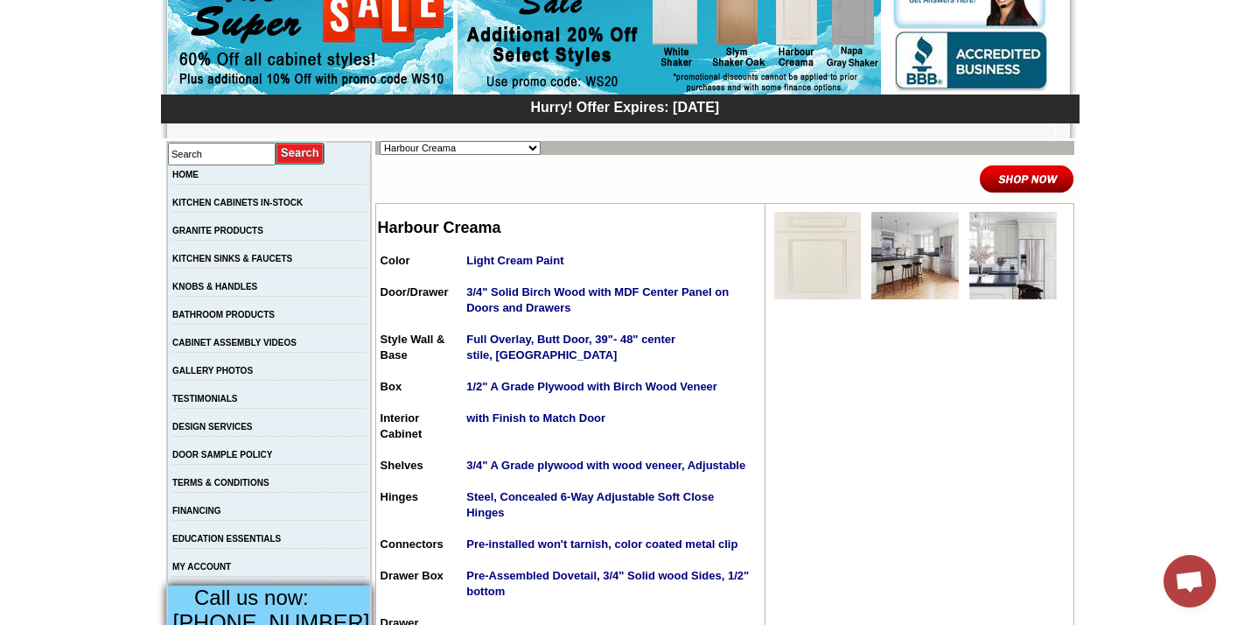
click at [811, 274] on img at bounding box center [816, 255] width 87 height 87
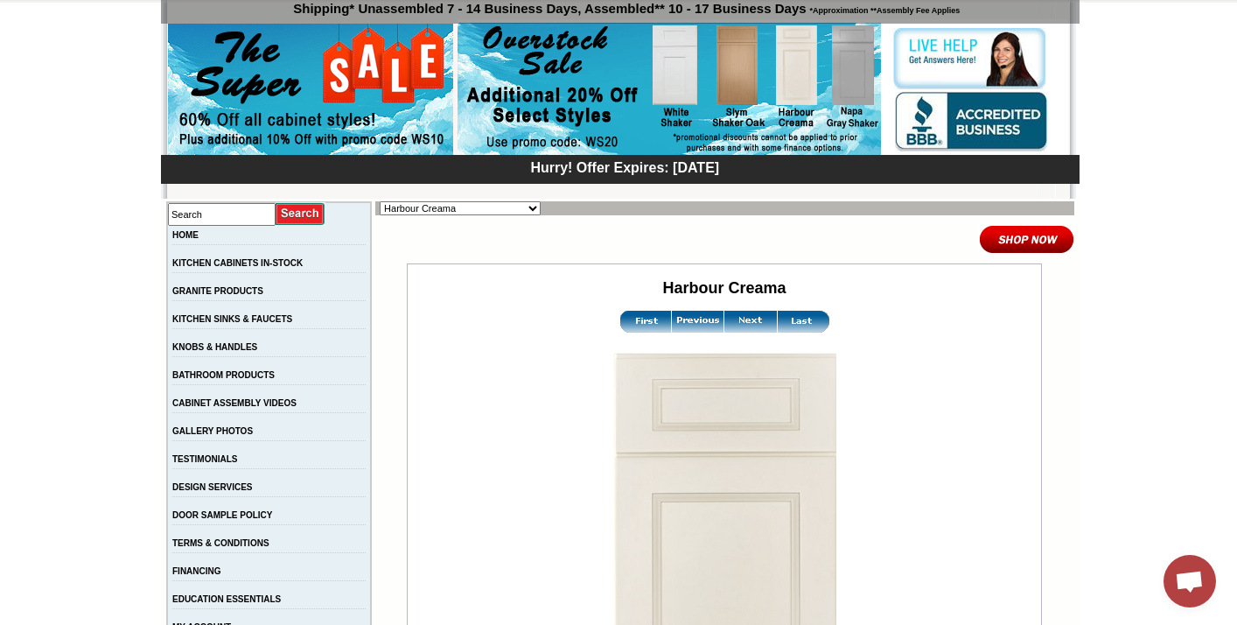
scroll to position [145, 0]
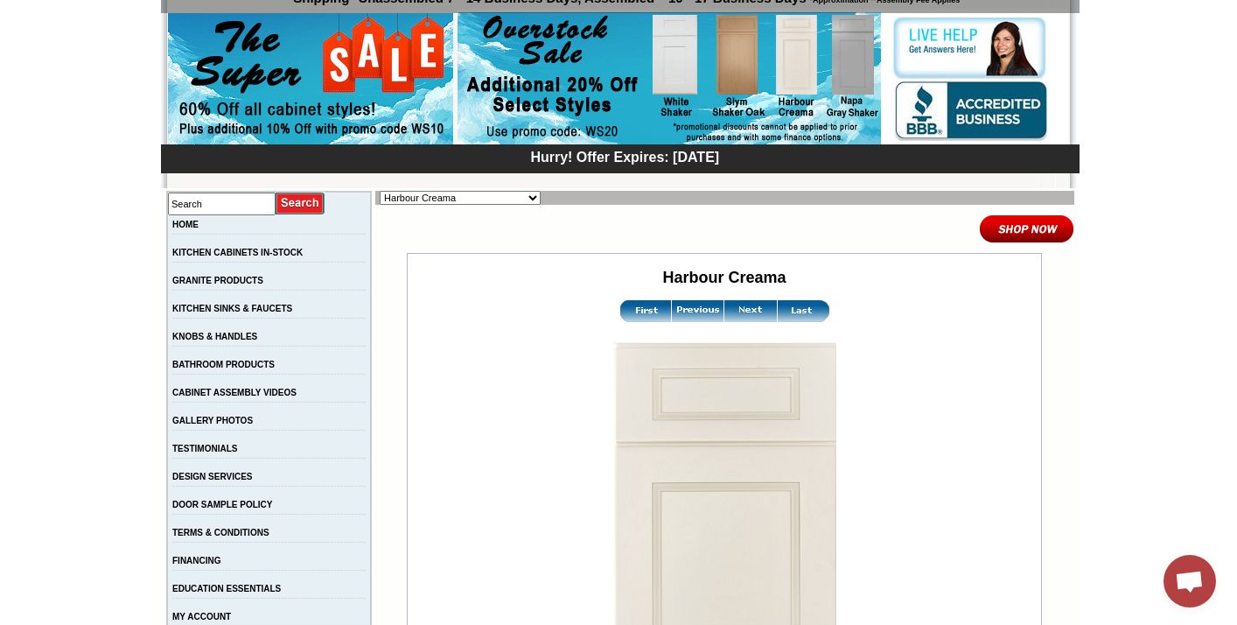
click at [736, 312] on img at bounding box center [750, 311] width 52 height 22
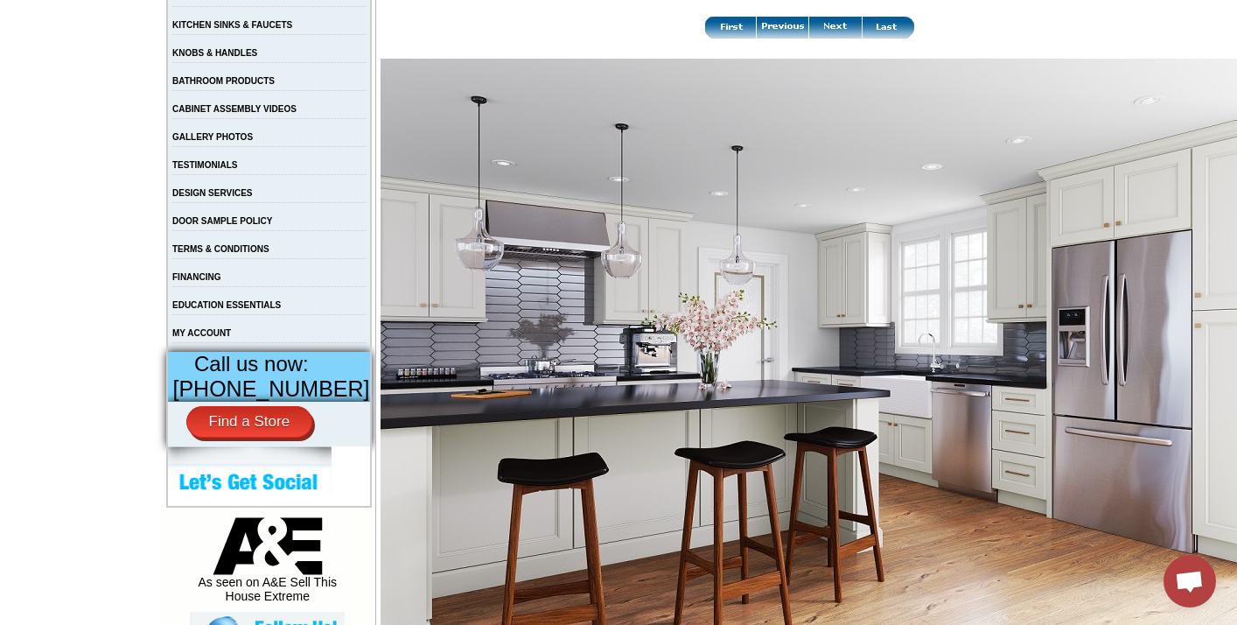
scroll to position [426, 0]
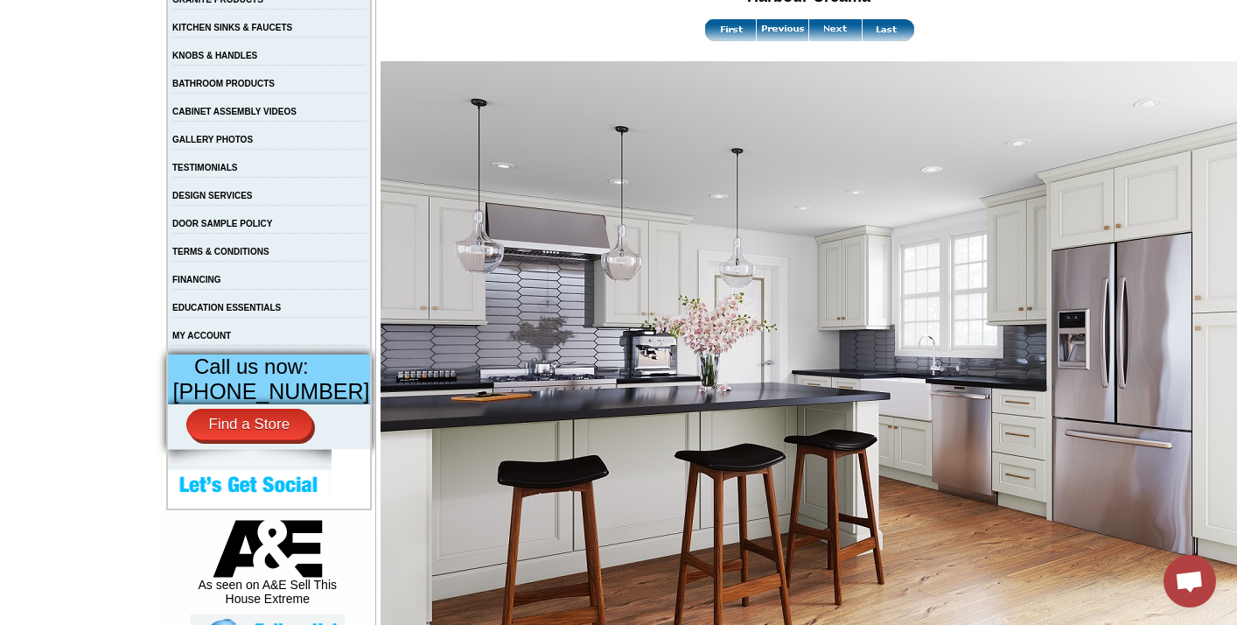
click at [809, 35] on img at bounding box center [835, 30] width 52 height 22
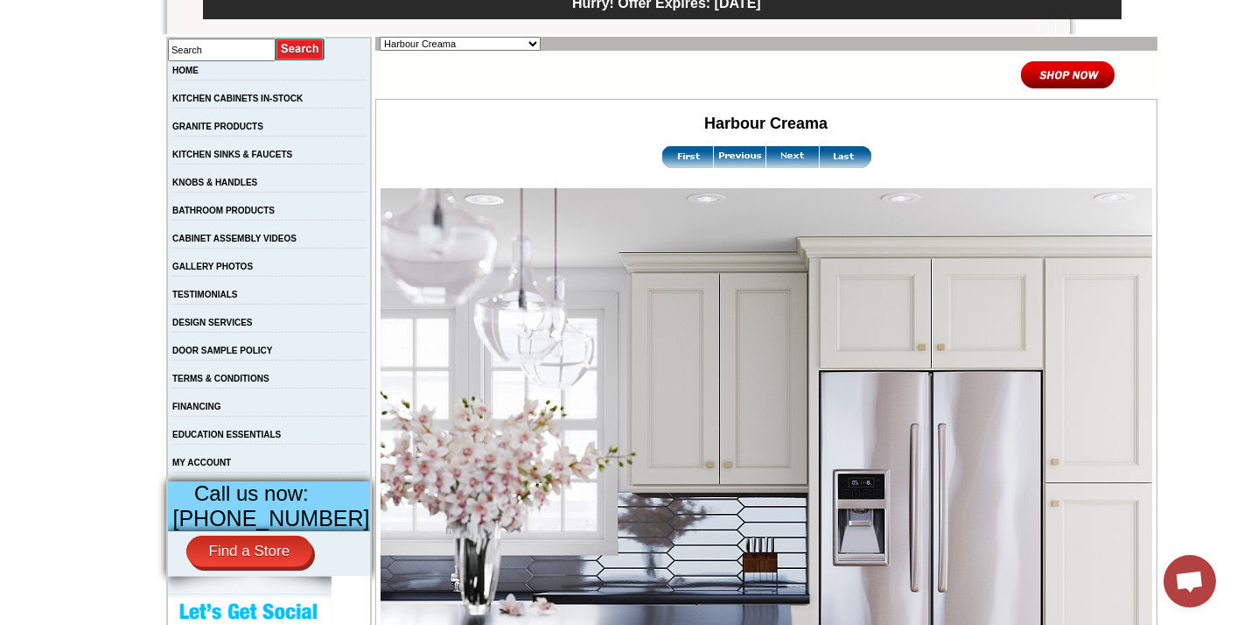
scroll to position [295, 0]
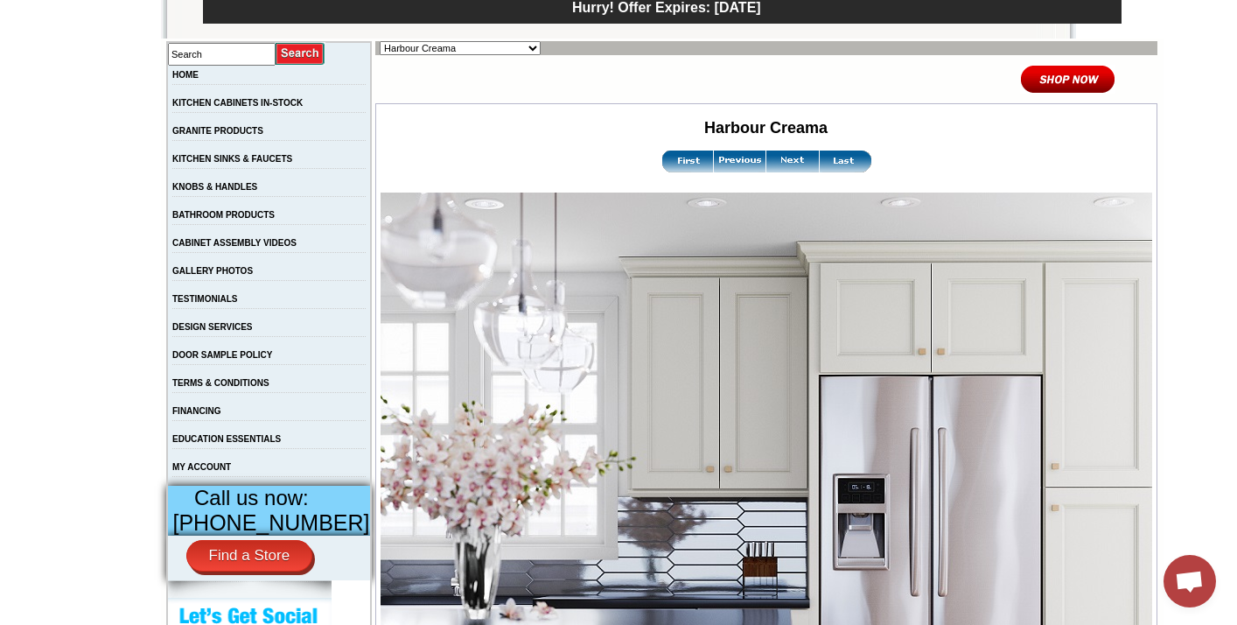
select select "/gallery.php?RollID=Manor_Stone"
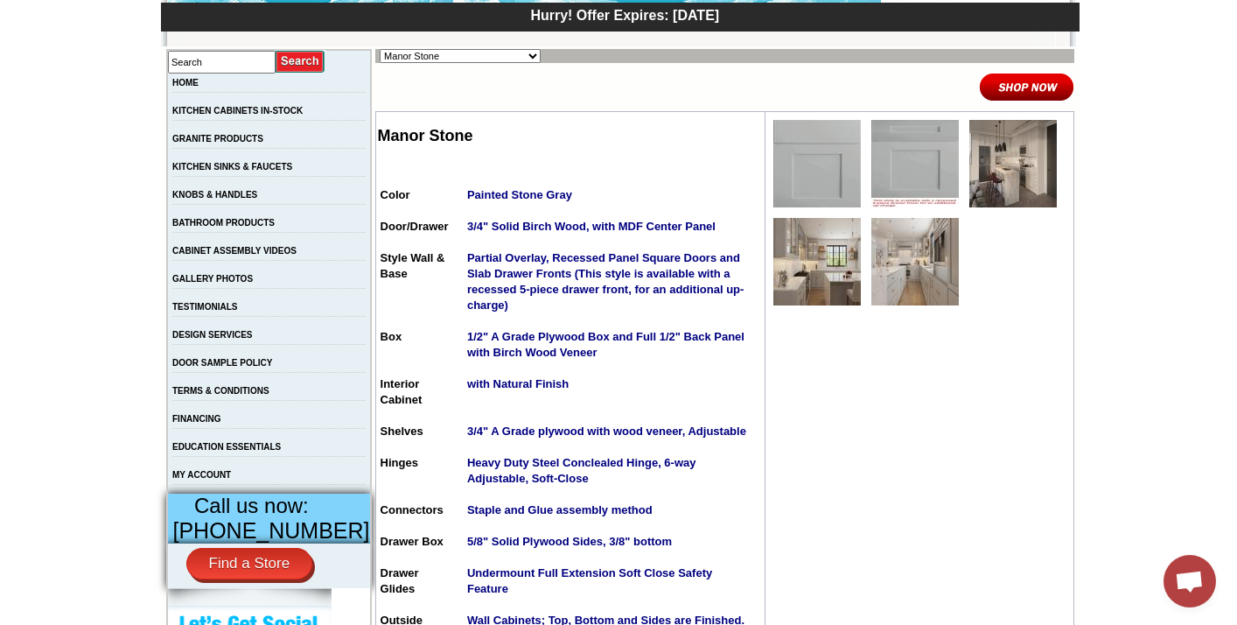
scroll to position [298, 0]
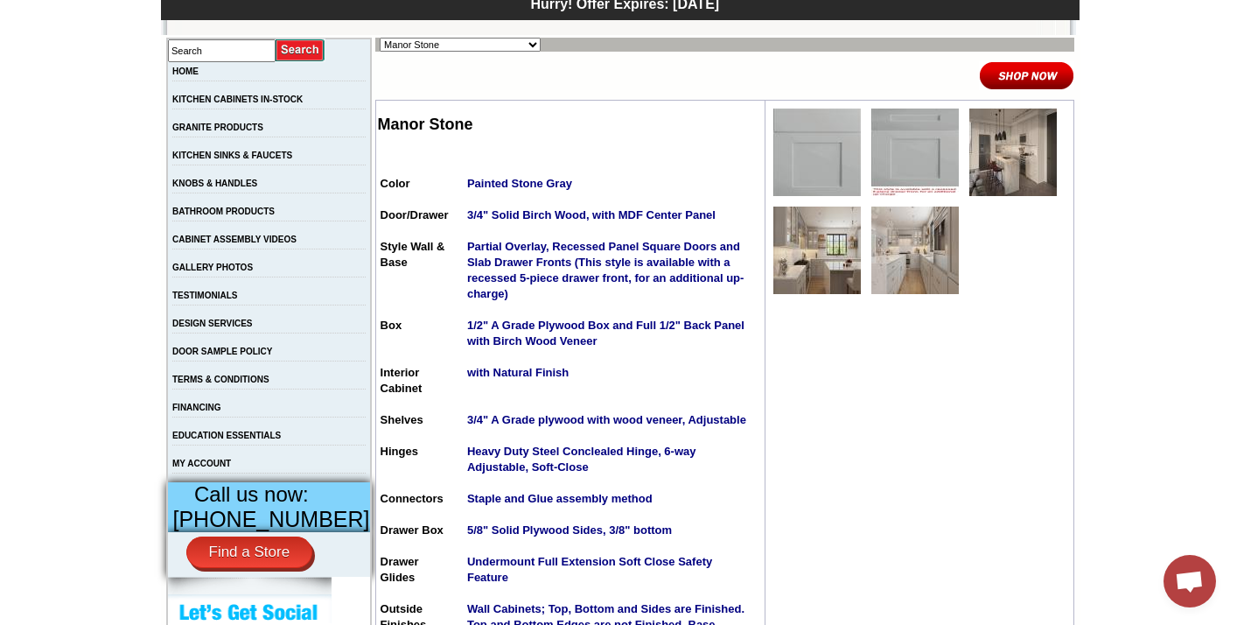
click at [902, 161] on img at bounding box center [914, 151] width 87 height 87
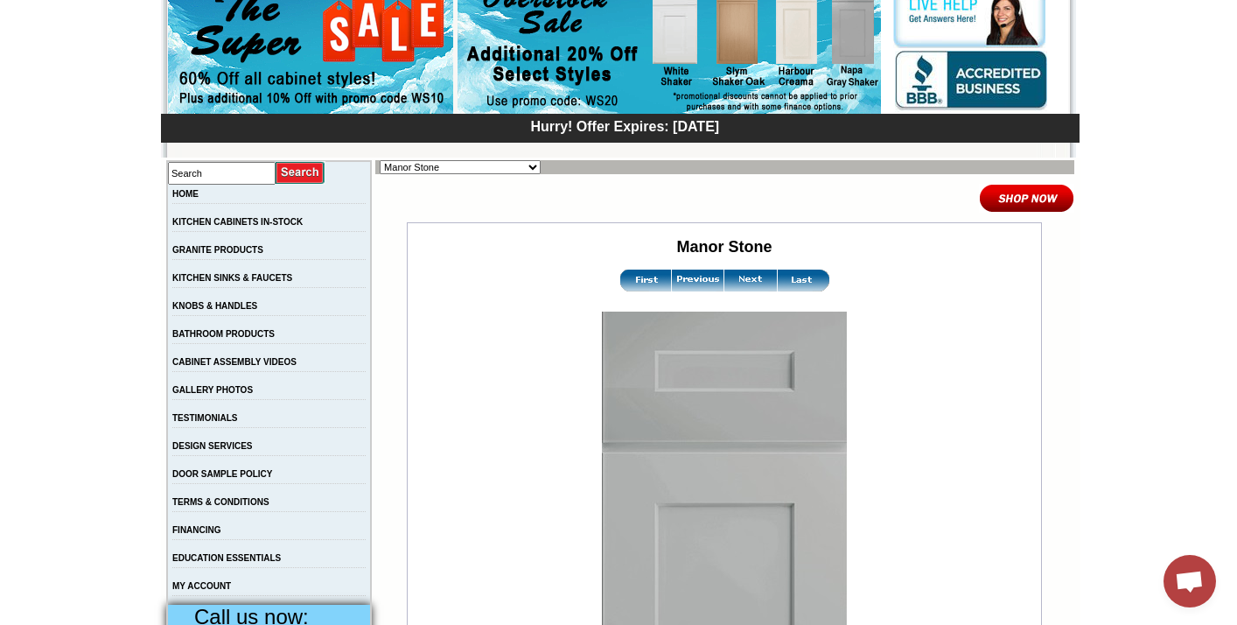
scroll to position [256, 0]
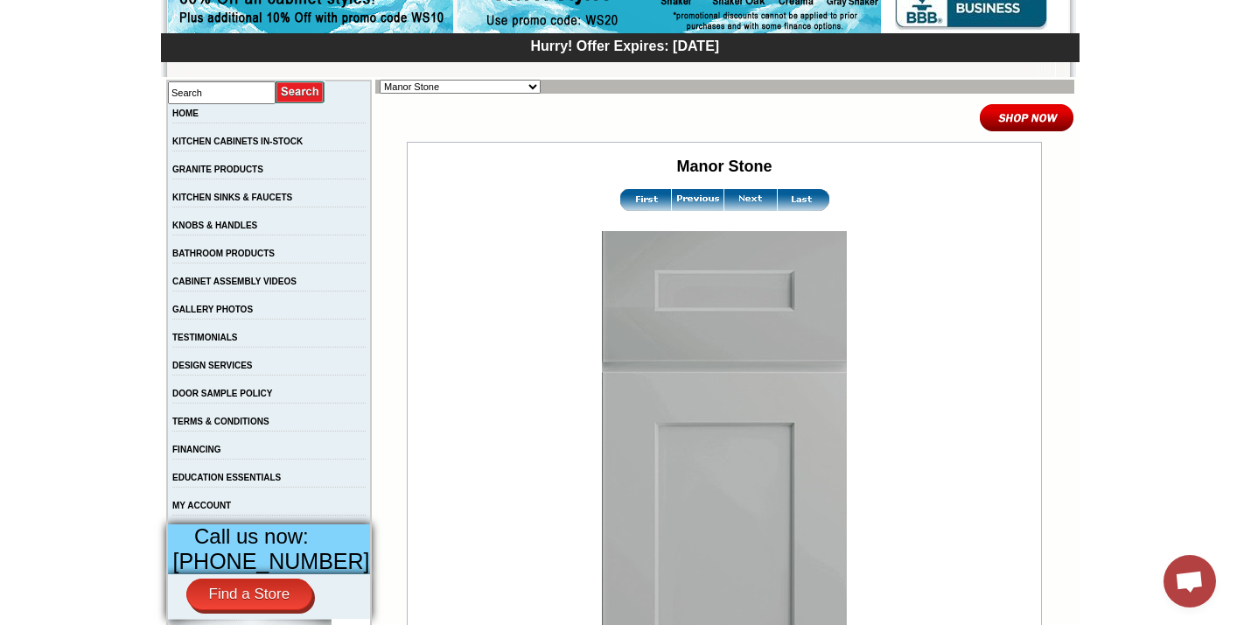
click at [738, 206] on img at bounding box center [750, 200] width 52 height 22
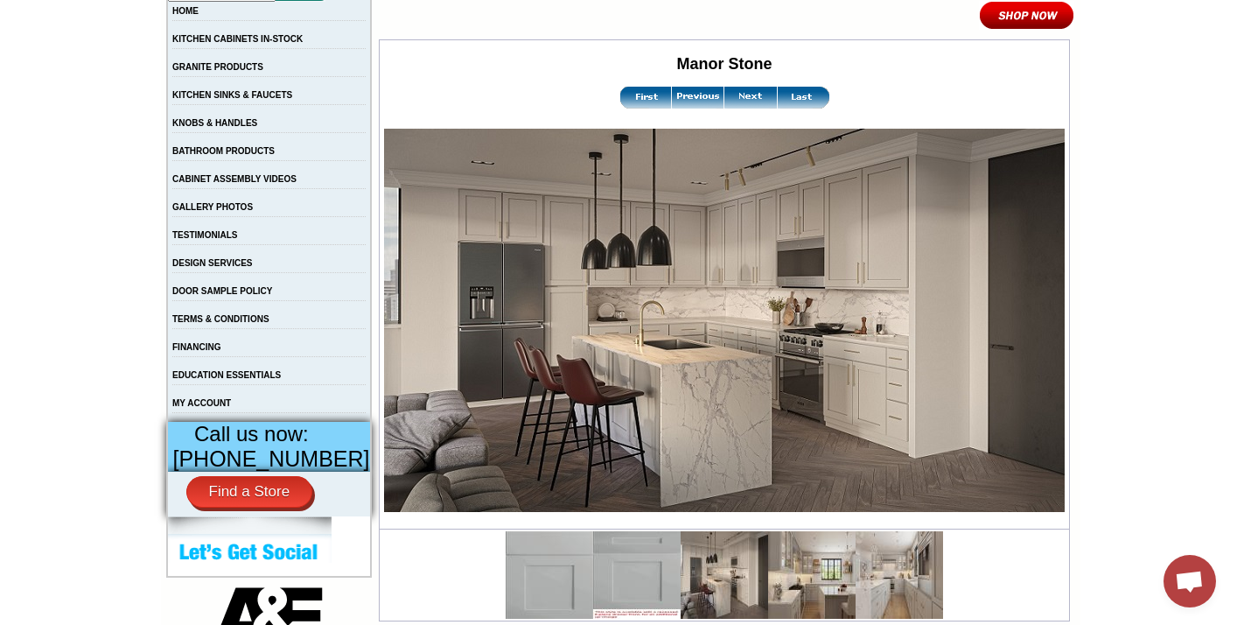
scroll to position [356, 0]
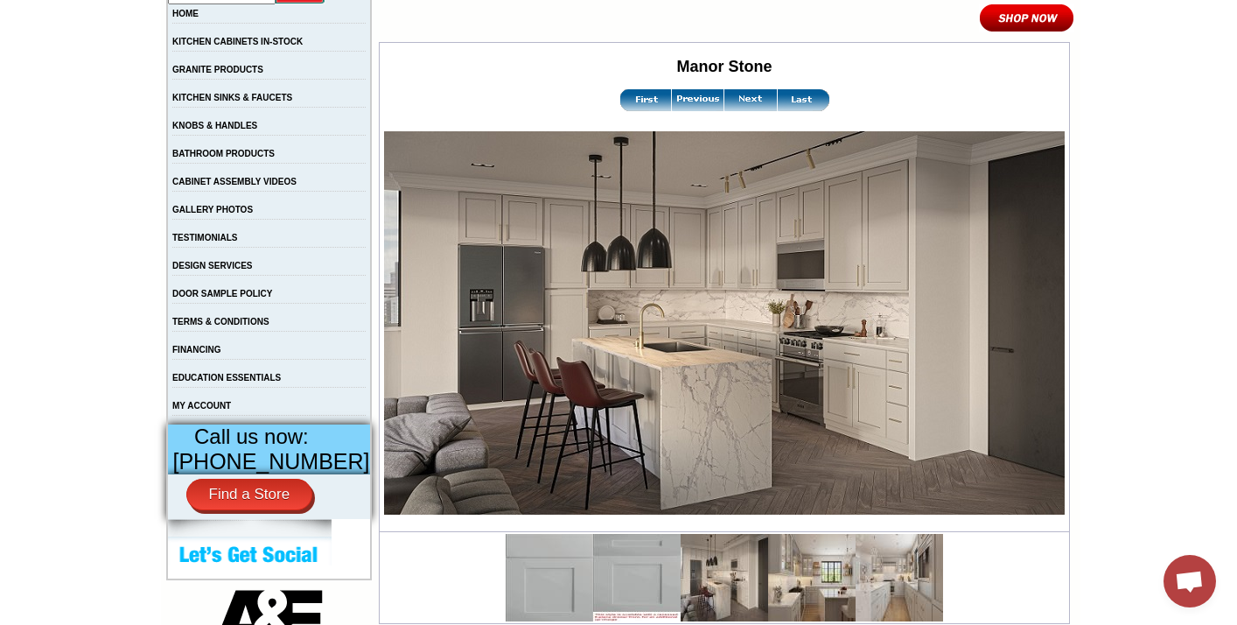
click at [738, 102] on img at bounding box center [750, 100] width 52 height 22
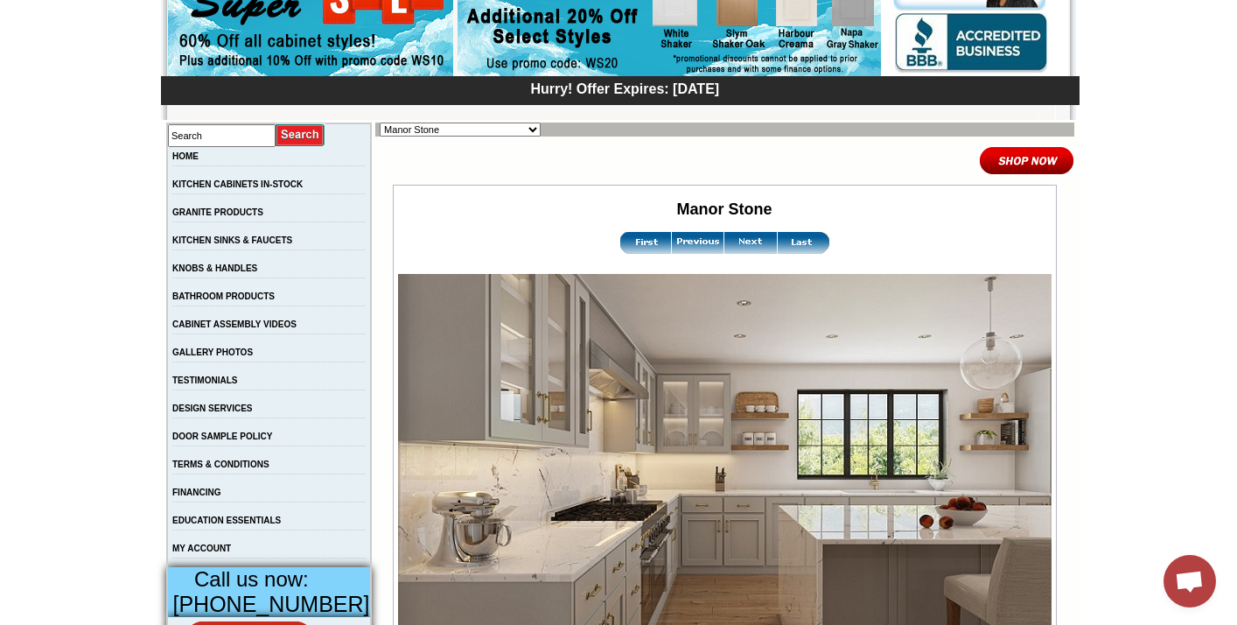
scroll to position [436, 0]
